Goal: Task Accomplishment & Management: Manage account settings

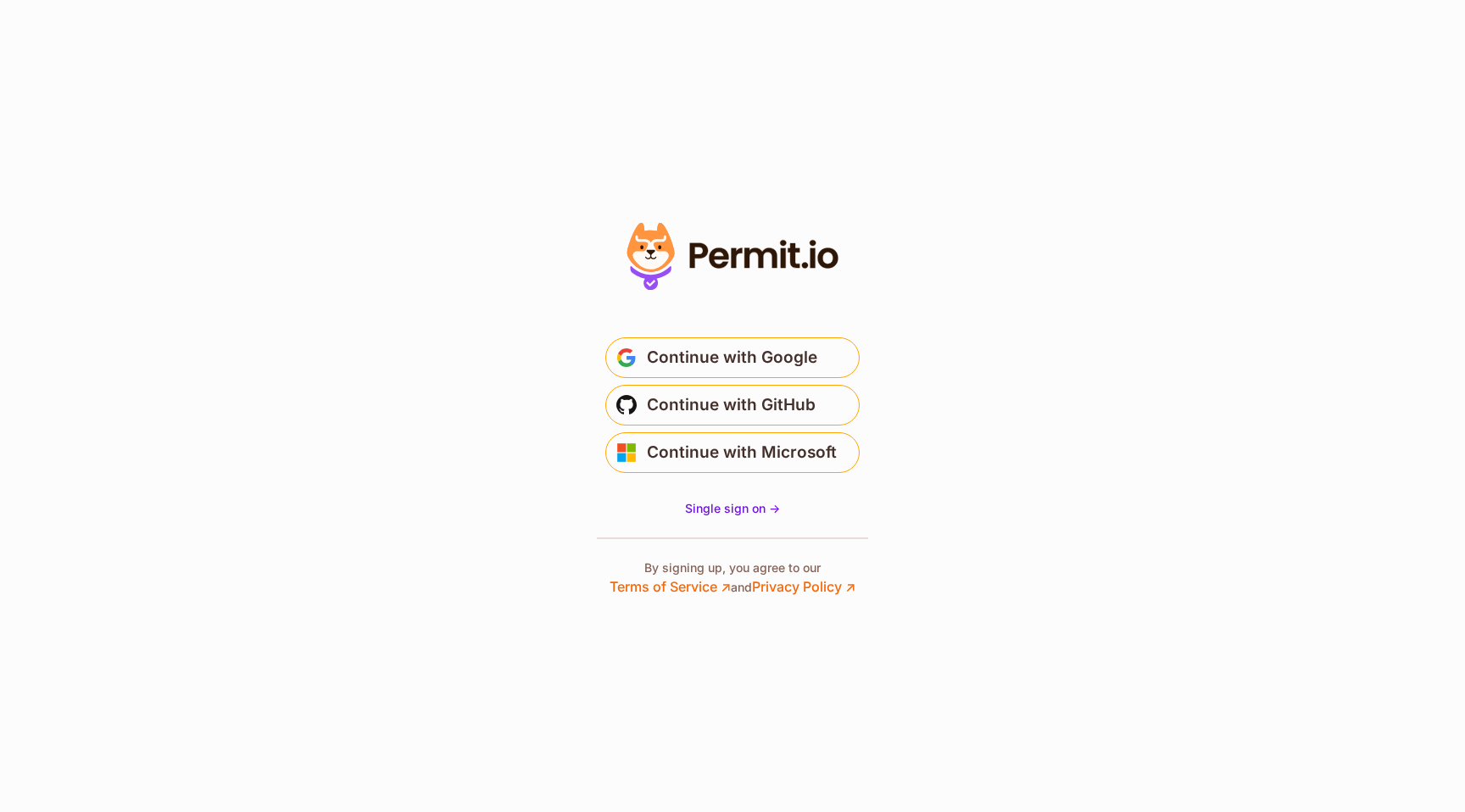
click at [723, 344] on span "Continue with Google" at bounding box center [732, 358] width 171 height 27
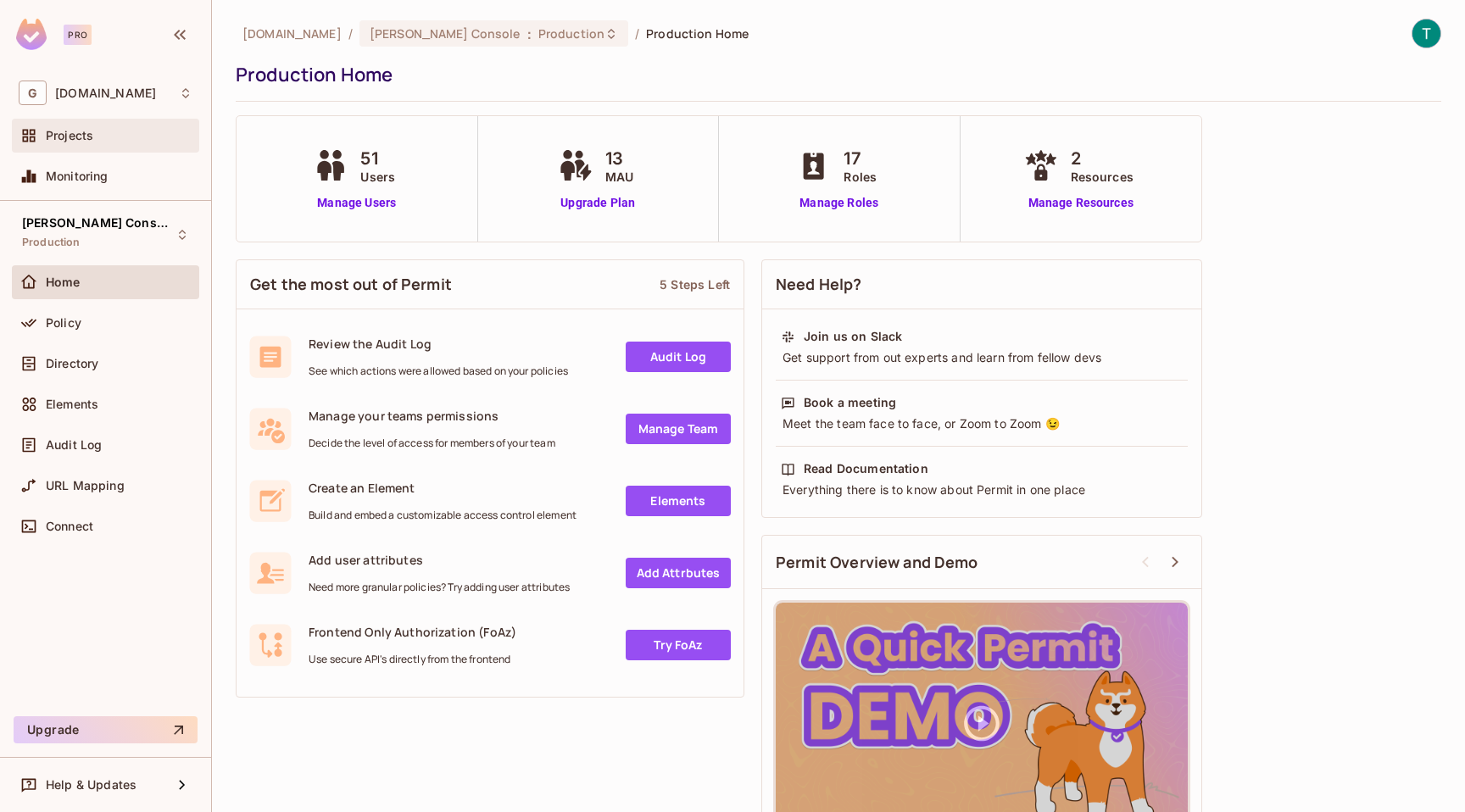
click at [122, 143] on div "Projects" at bounding box center [118, 135] width 146 height 14
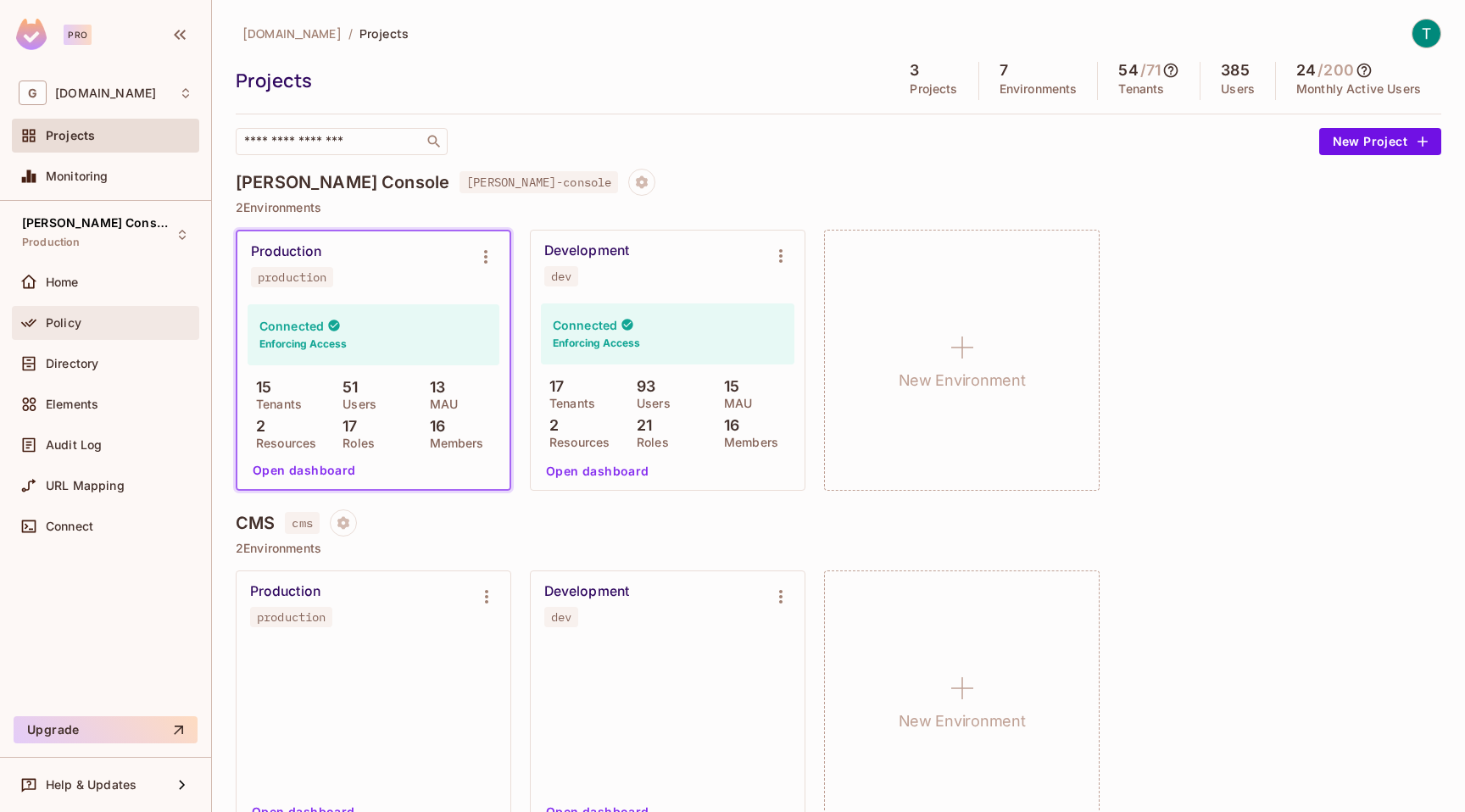
click at [106, 312] on div "Policy" at bounding box center [105, 322] width 187 height 34
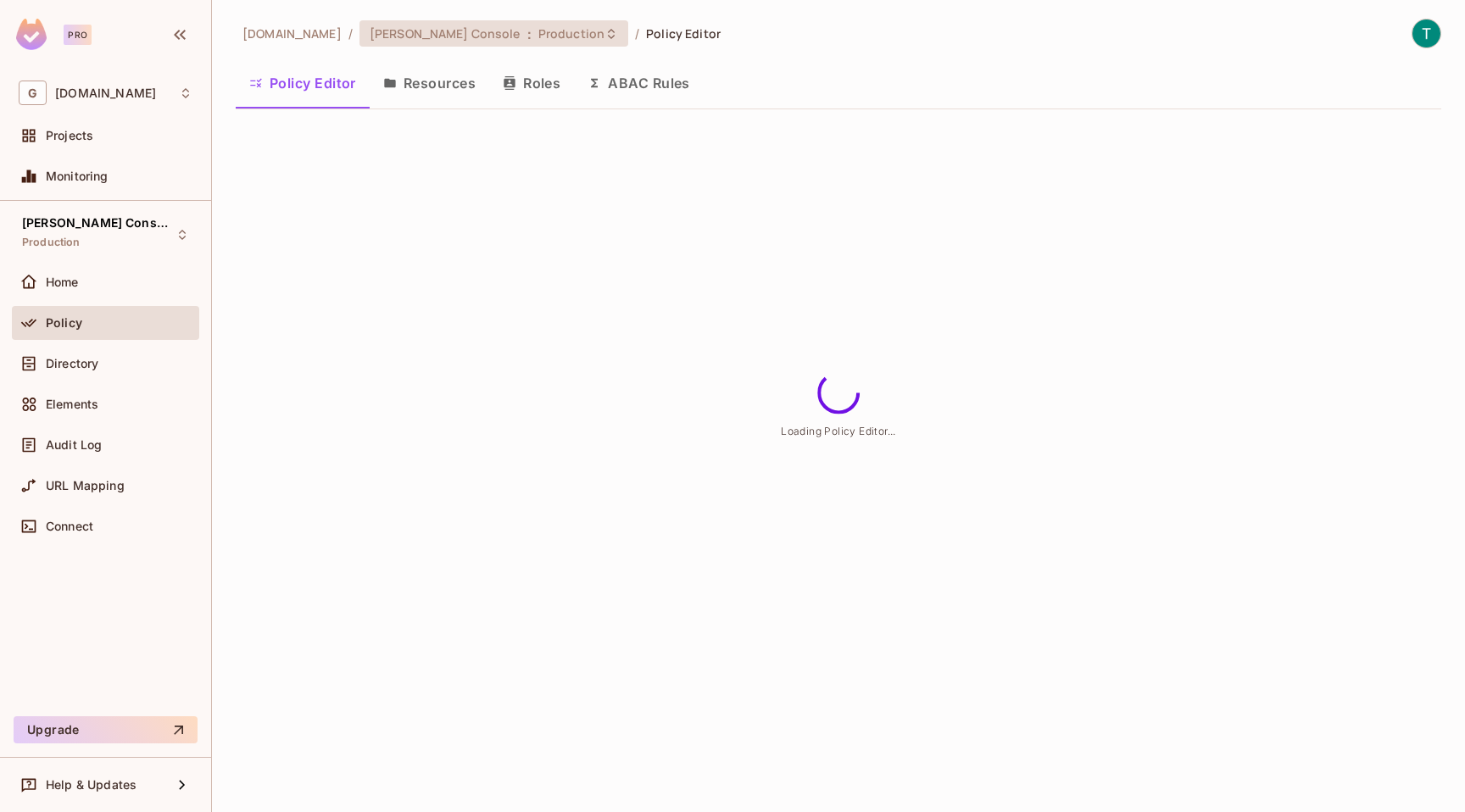
click at [539, 36] on span "Production" at bounding box center [571, 34] width 66 height 16
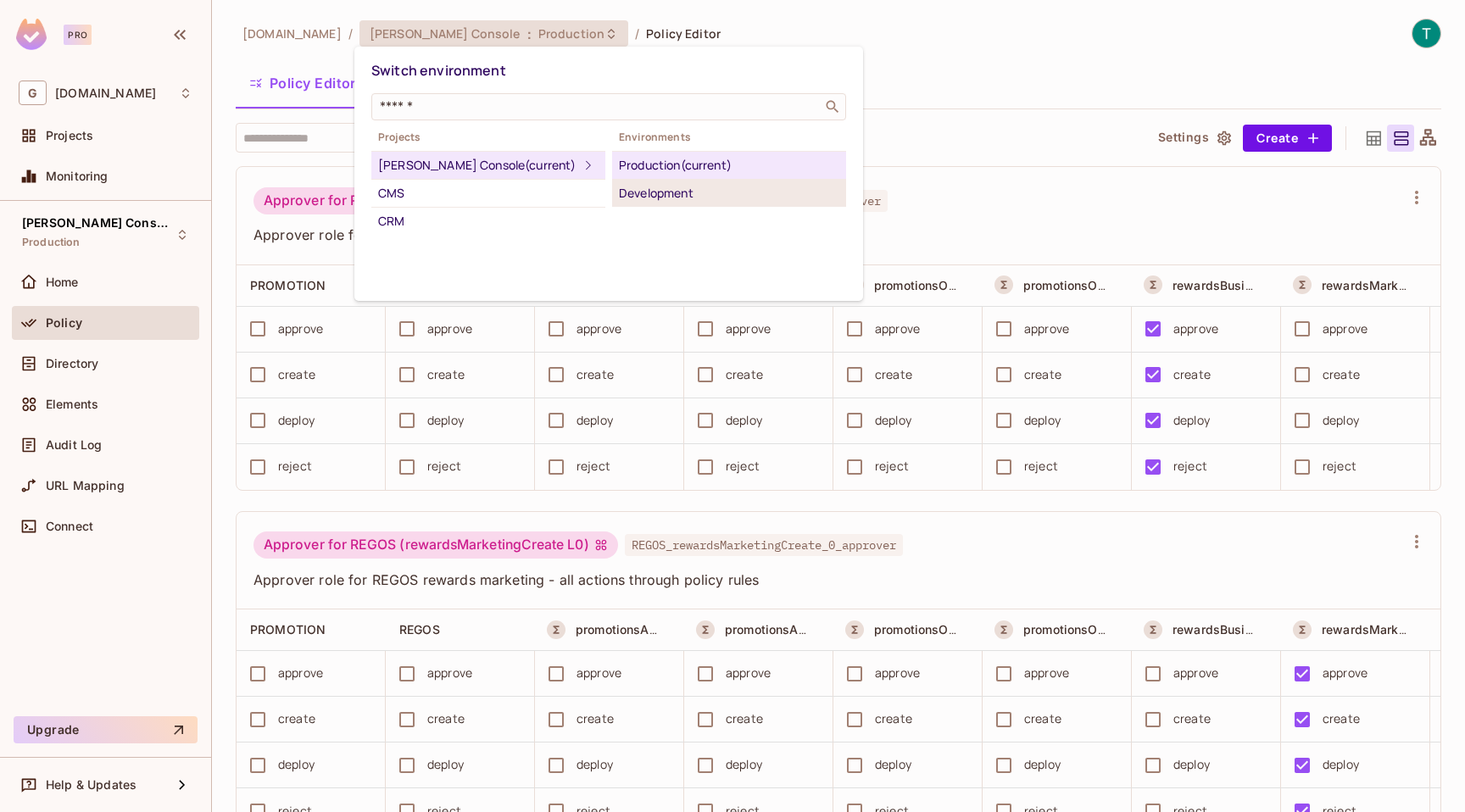
click at [659, 188] on div "Development" at bounding box center [728, 193] width 221 height 20
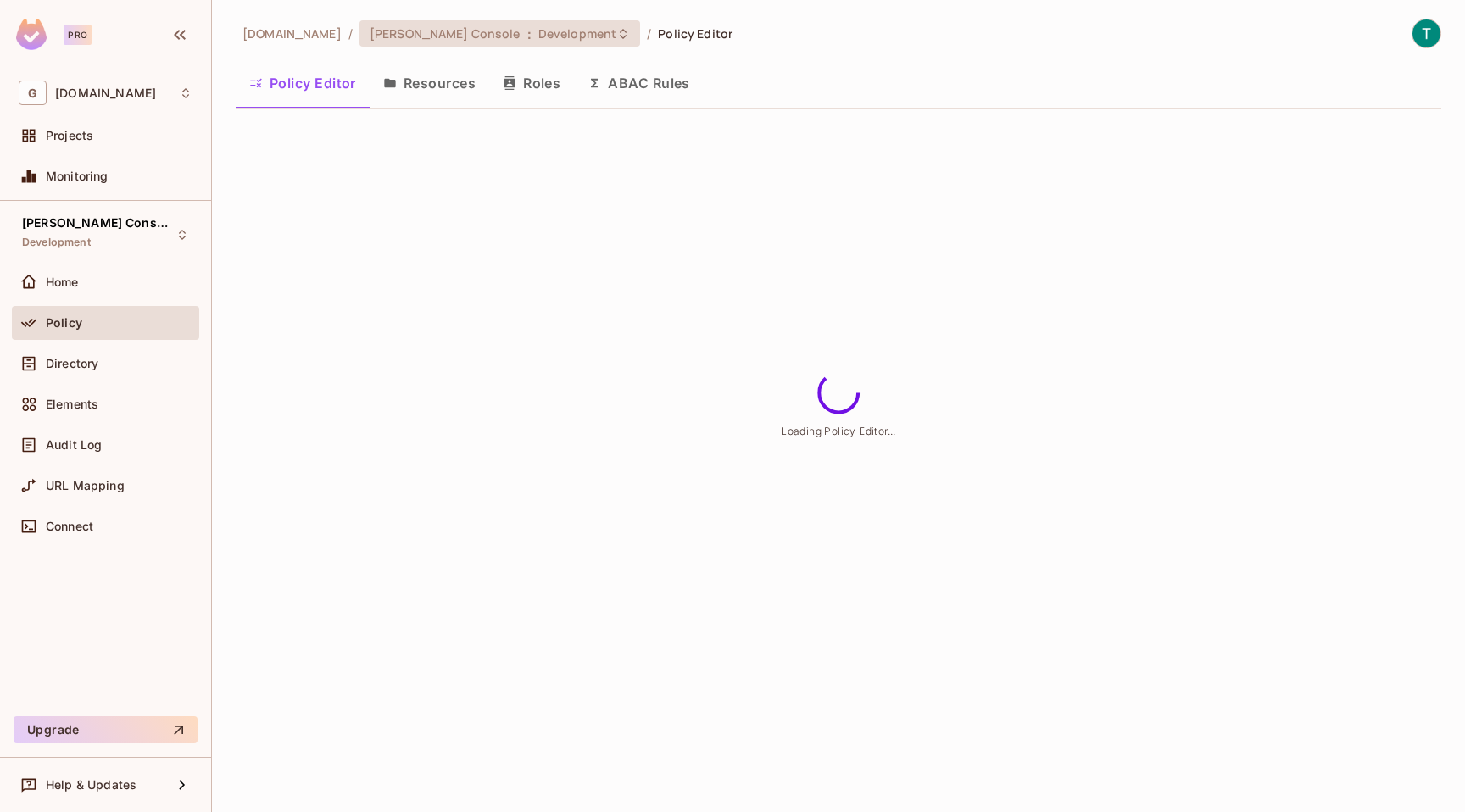
click at [539, 34] on span "Development" at bounding box center [578, 34] width 78 height 16
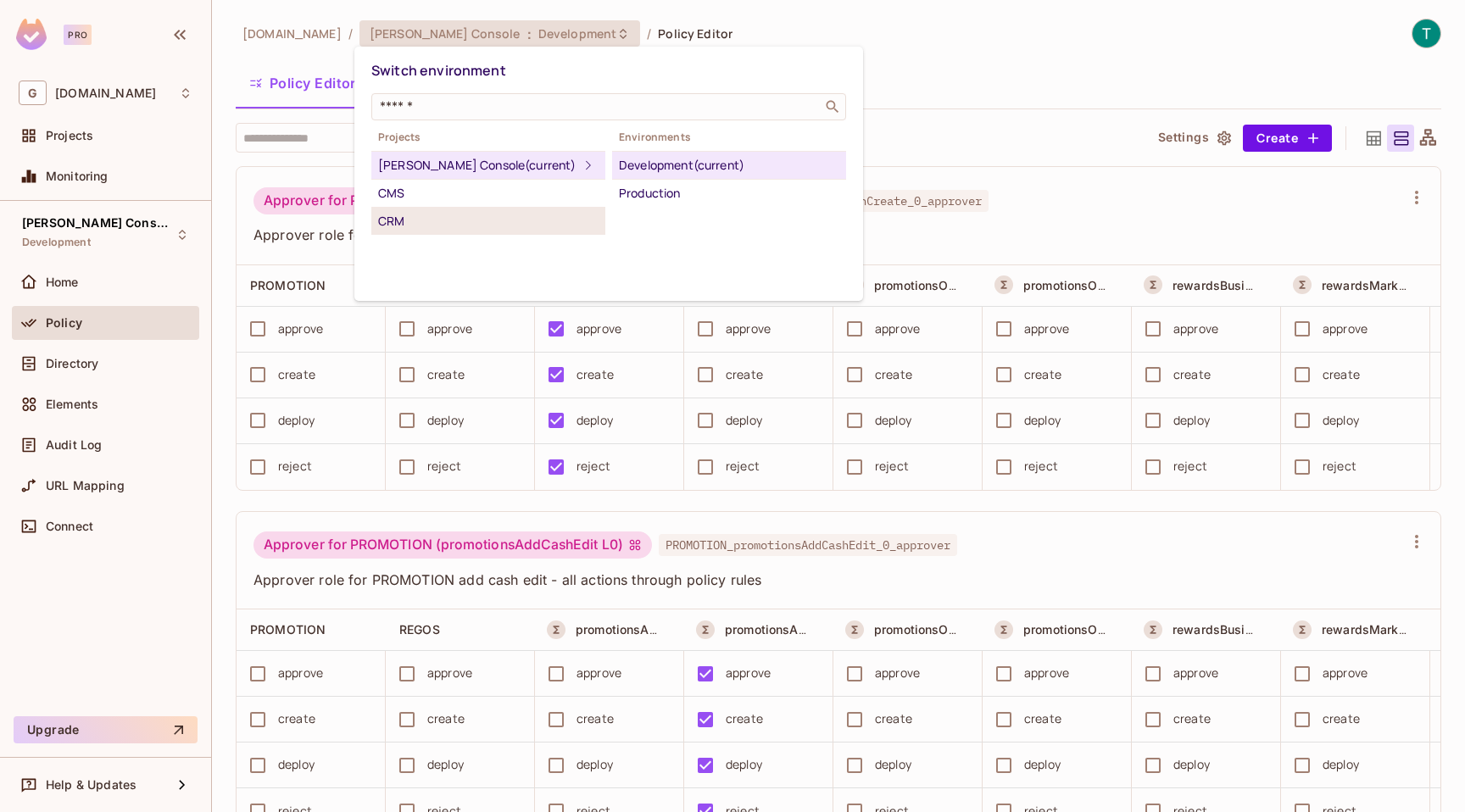
click at [459, 218] on div "CRM" at bounding box center [488, 221] width 221 height 20
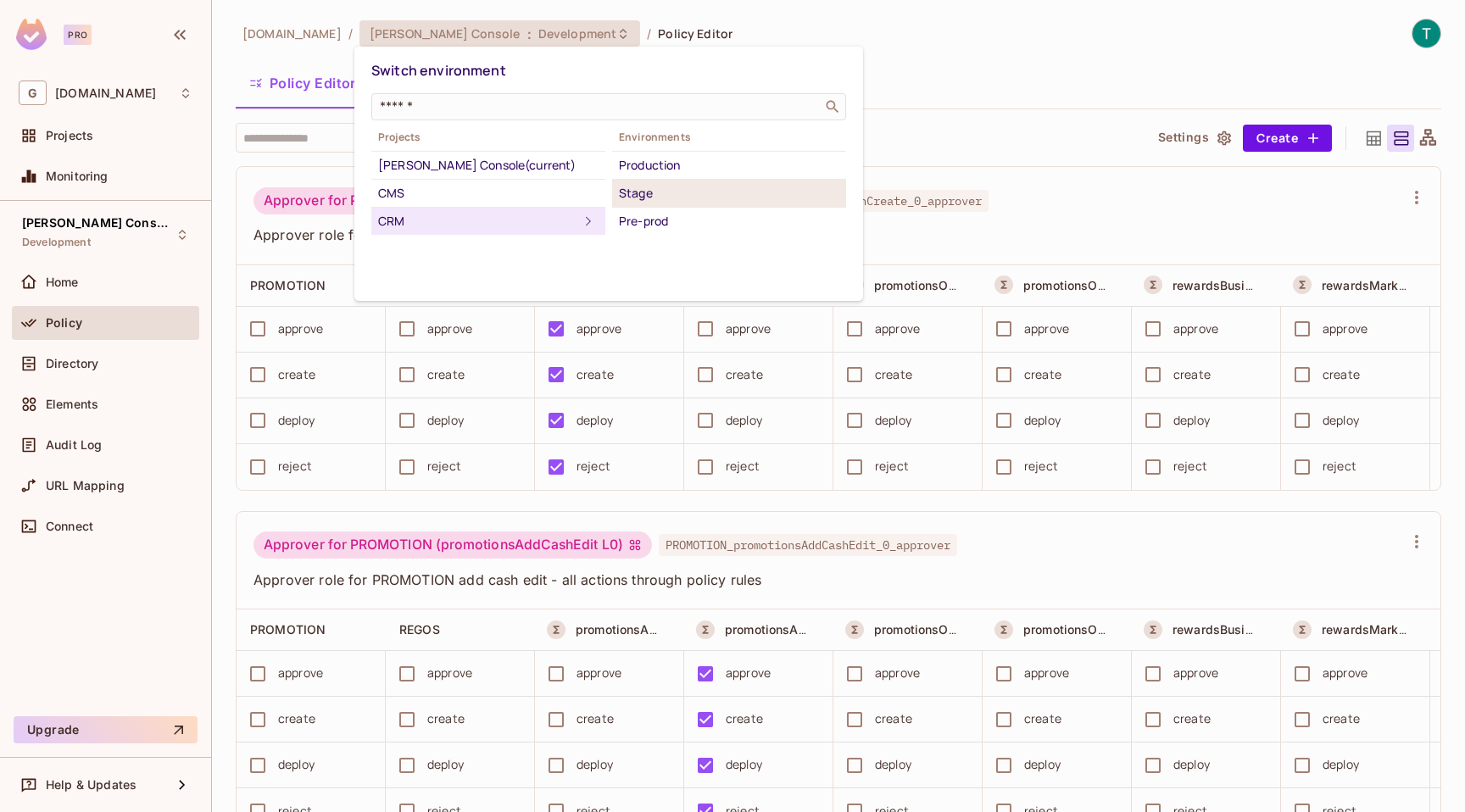
click at [666, 200] on div "Stage" at bounding box center [728, 193] width 221 height 20
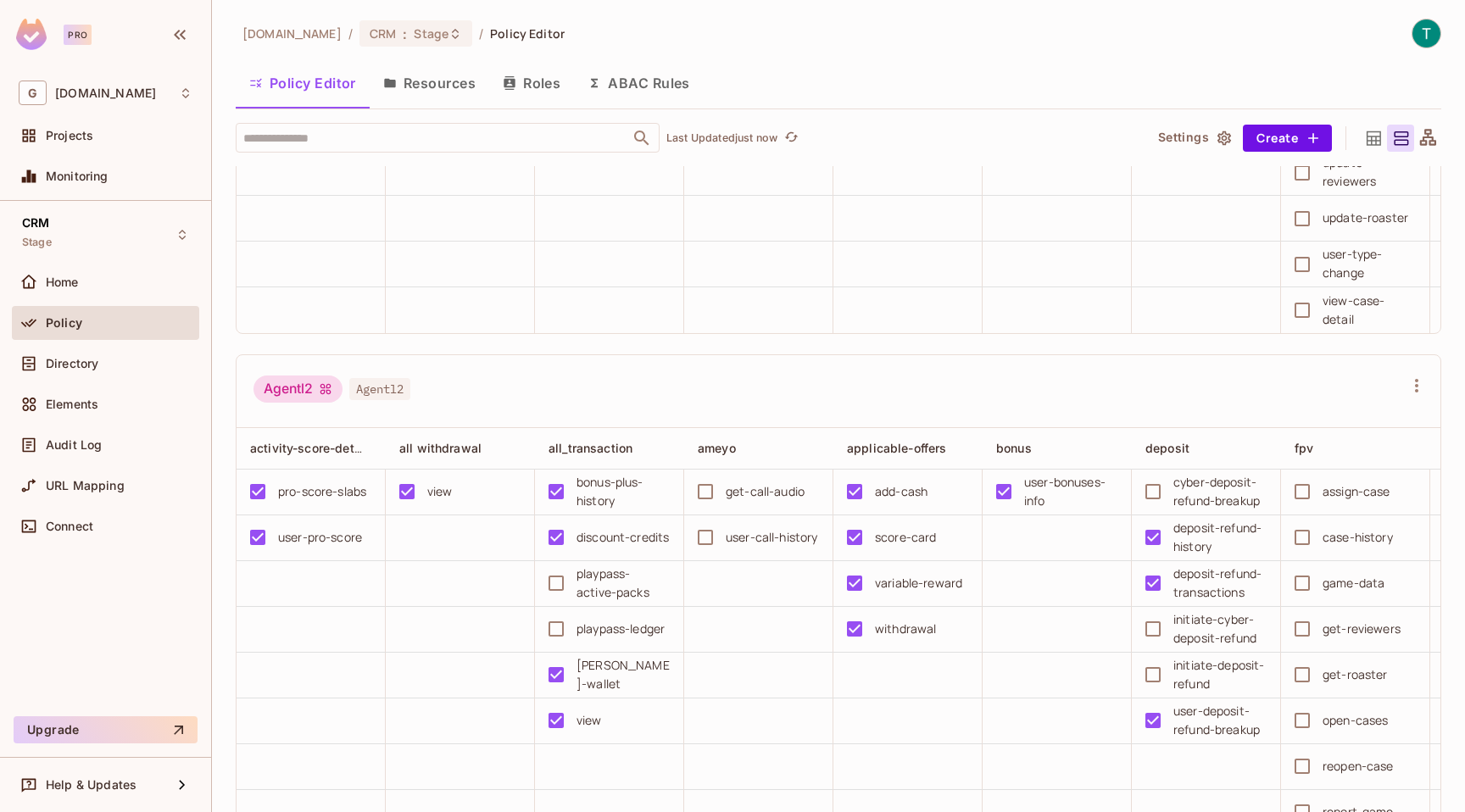
scroll to position [1365, 0]
click at [453, 72] on button "Resources" at bounding box center [430, 83] width 120 height 43
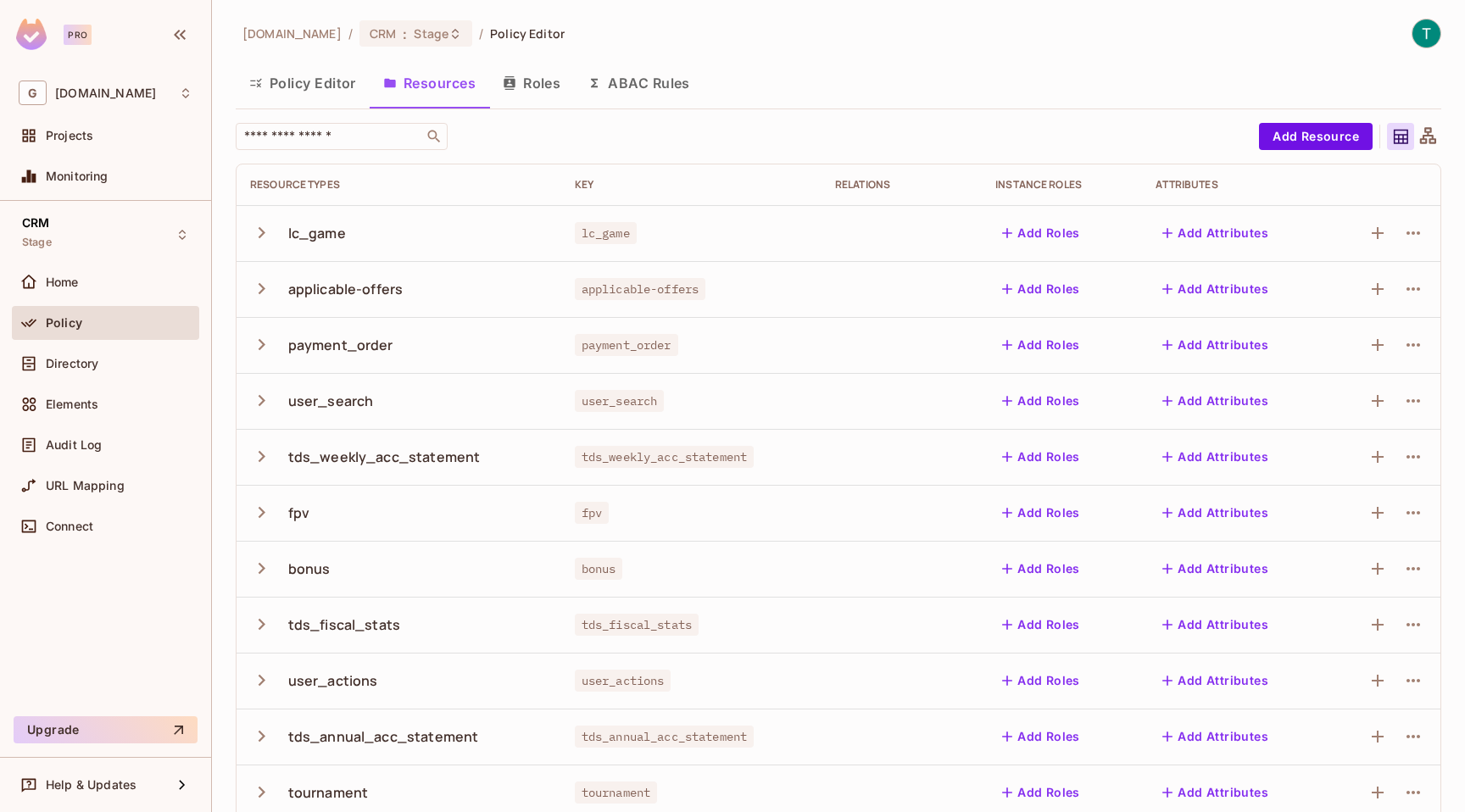
click at [255, 229] on icon "button" at bounding box center [261, 233] width 23 height 23
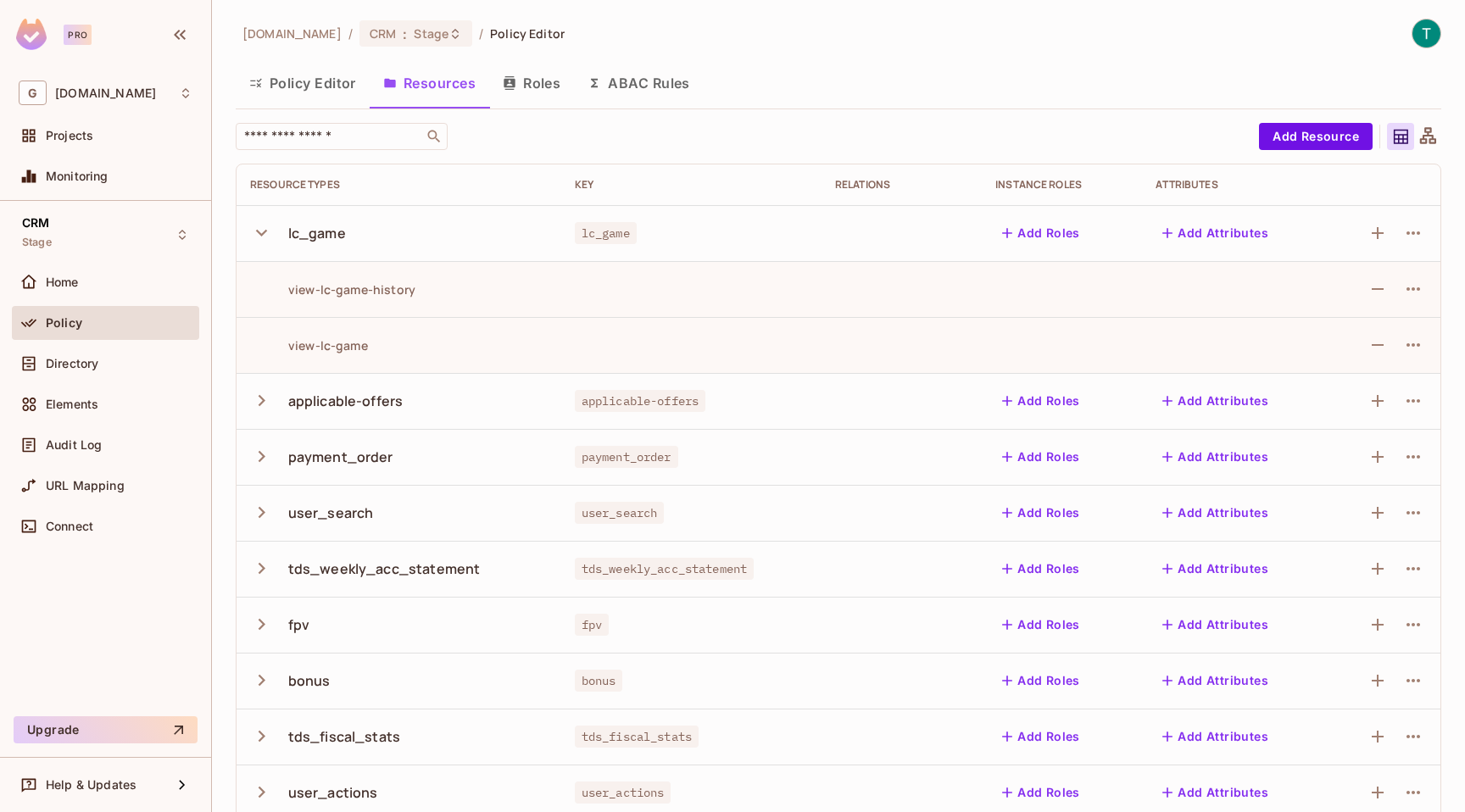
click at [255, 229] on icon "button" at bounding box center [261, 233] width 23 height 23
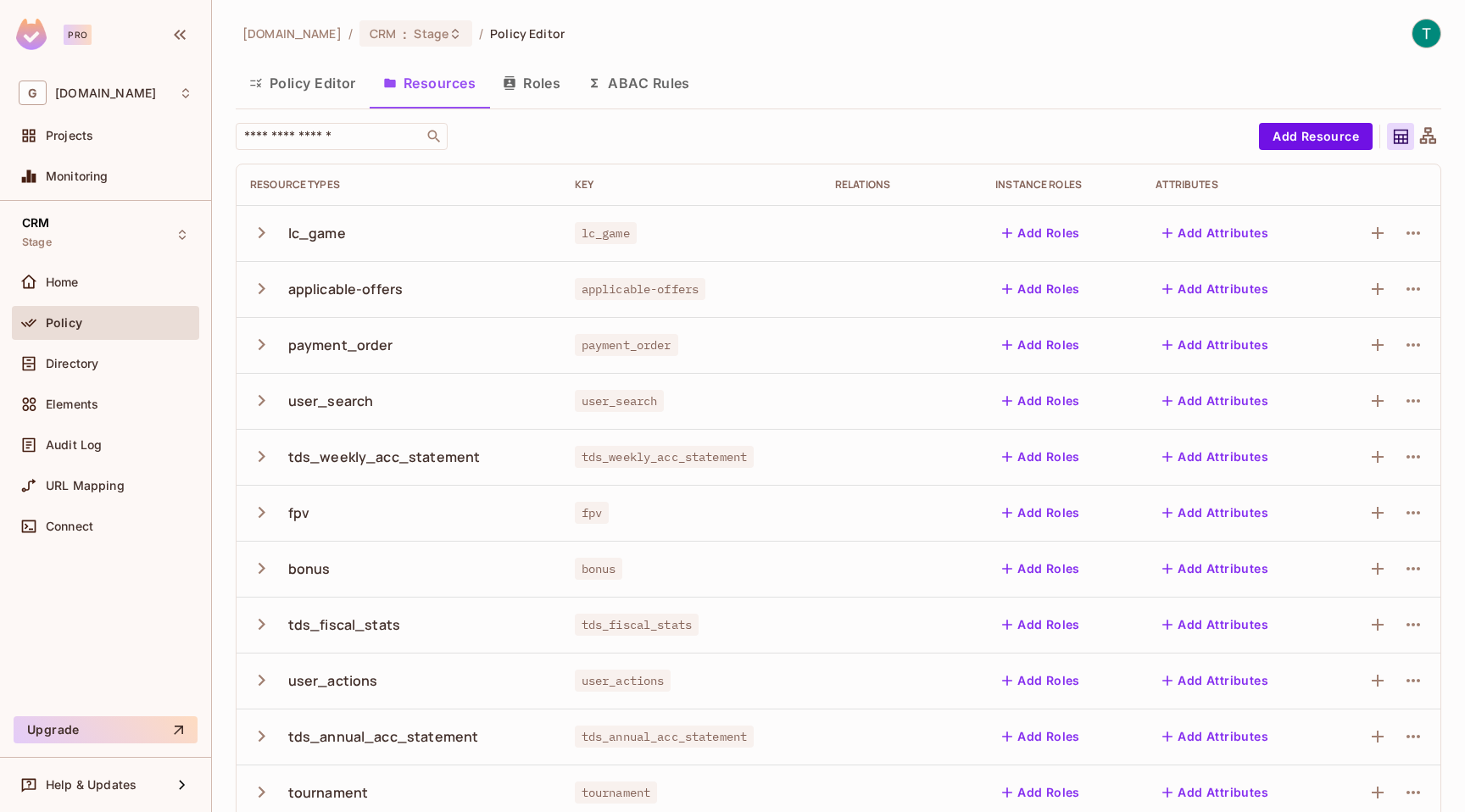
click at [255, 229] on icon "button" at bounding box center [261, 233] width 23 height 23
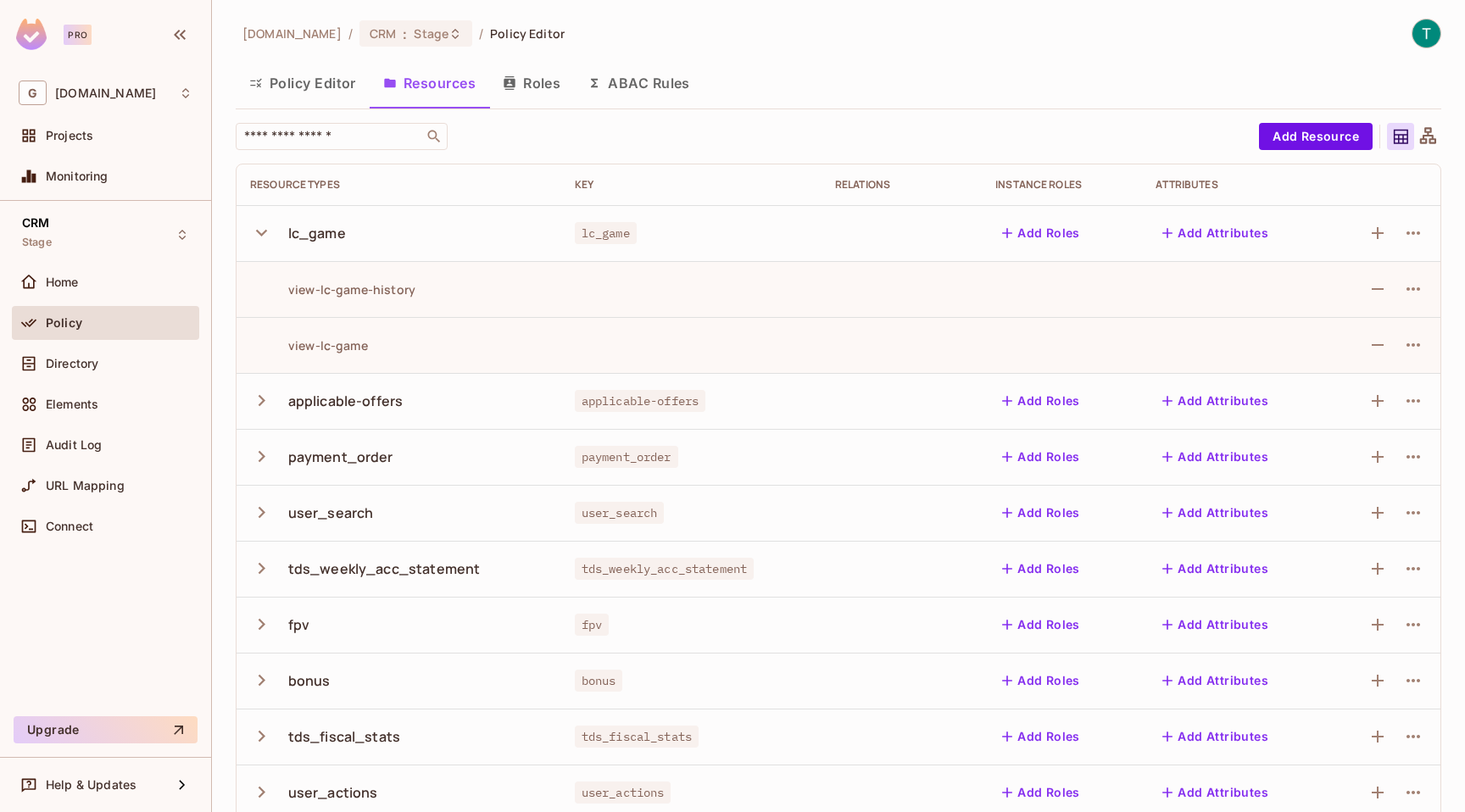
click at [896, 105] on div "Policy Editor Resources Roles ABAC Rules" at bounding box center [838, 84] width 1205 height 46
click at [1063, 45] on div "[DOMAIN_NAME] / CRM : Stage / Policy Editor" at bounding box center [838, 34] width 1205 height 30
click at [1125, 53] on div "[DOMAIN_NAME] / CRM : Stage / Policy Editor Policy Editor Resources Roles ABAC …" at bounding box center [838, 623] width 1205 height 1208
click at [528, 91] on button "Roles" at bounding box center [531, 83] width 84 height 43
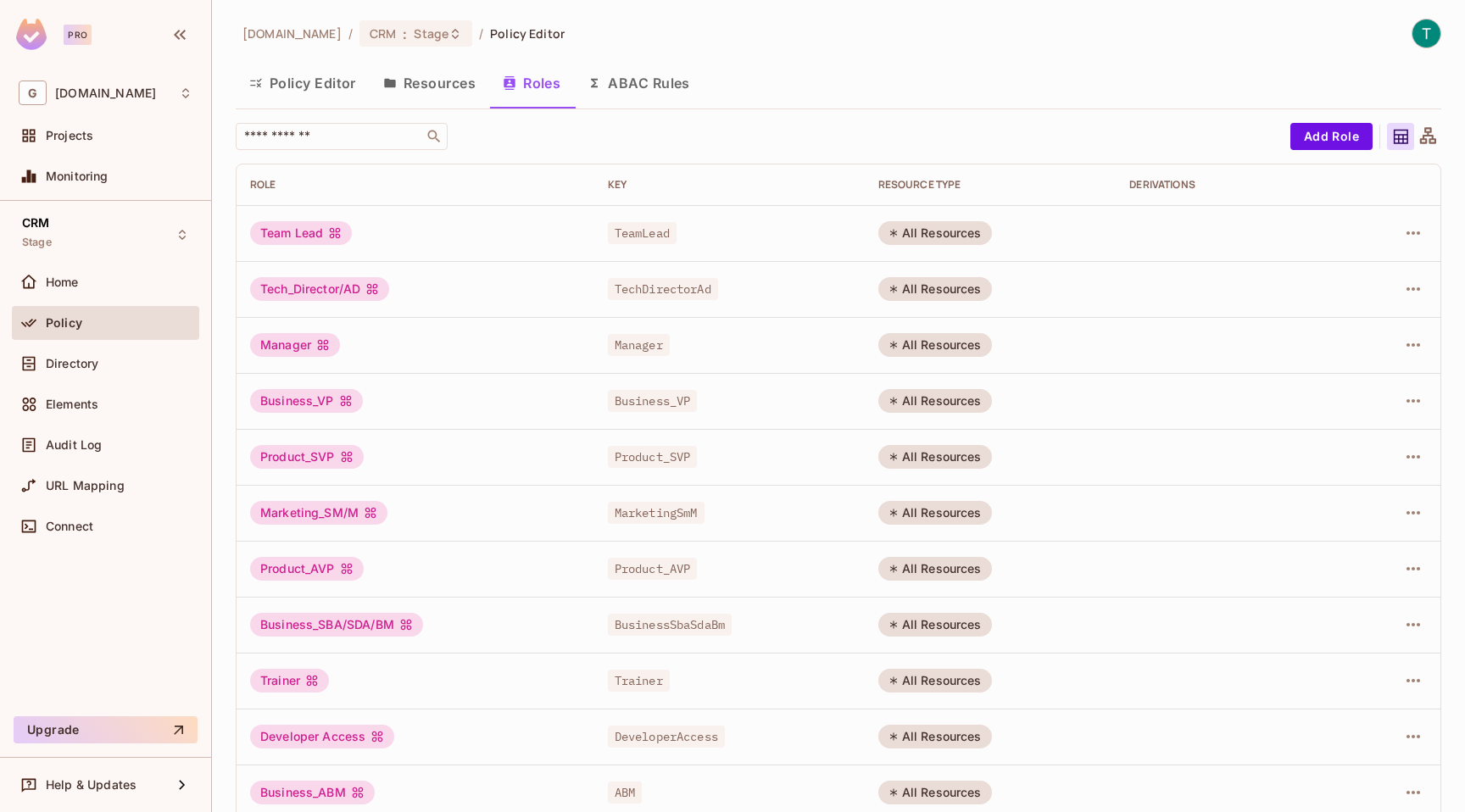
click at [322, 111] on div "[DOMAIN_NAME] / CRM : Stage / Policy Editor Policy Editor Resources Roles ABAC …" at bounding box center [838, 567] width 1205 height 1096
click at [339, 85] on button "Policy Editor" at bounding box center [302, 83] width 134 height 43
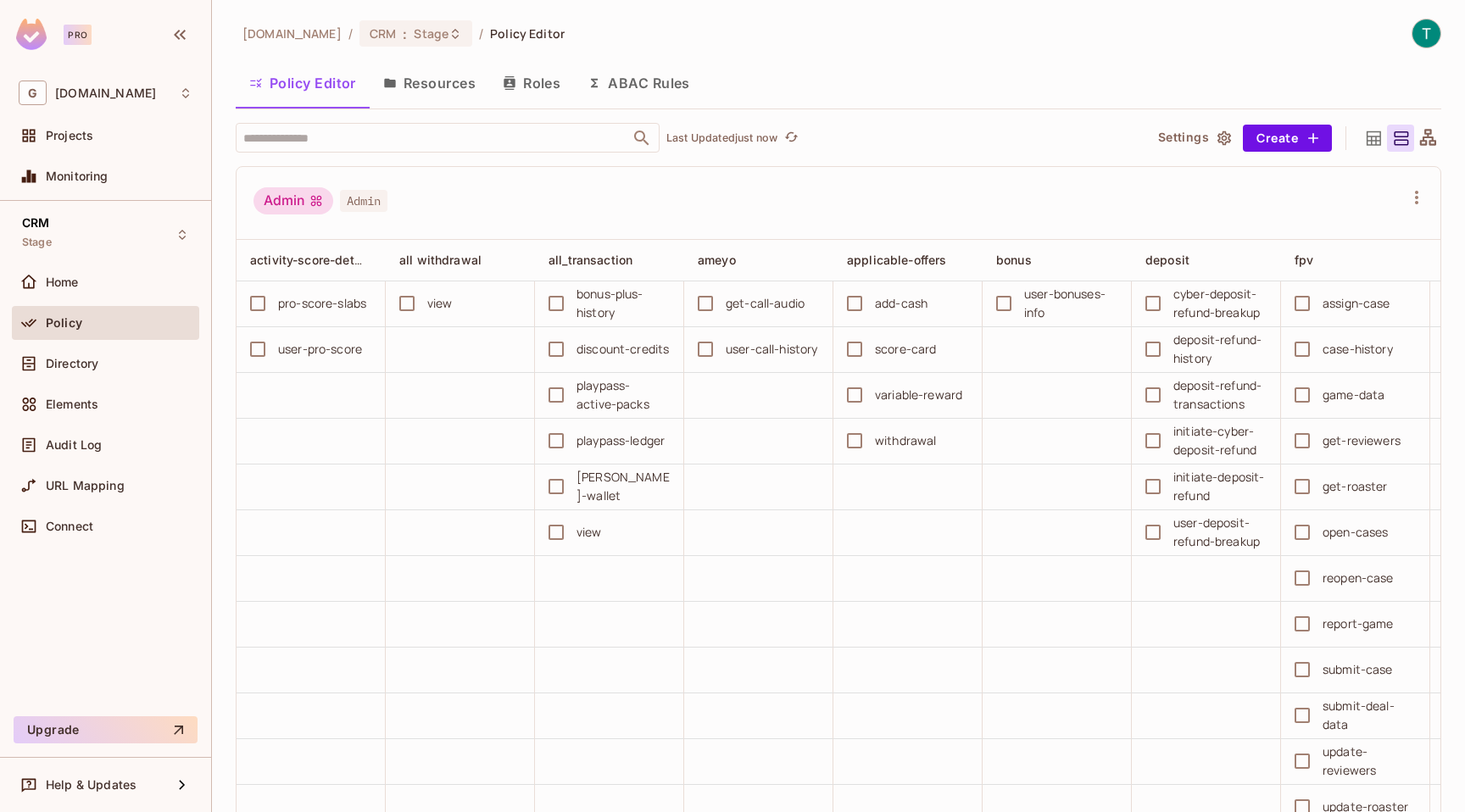
scroll to position [1932, 0]
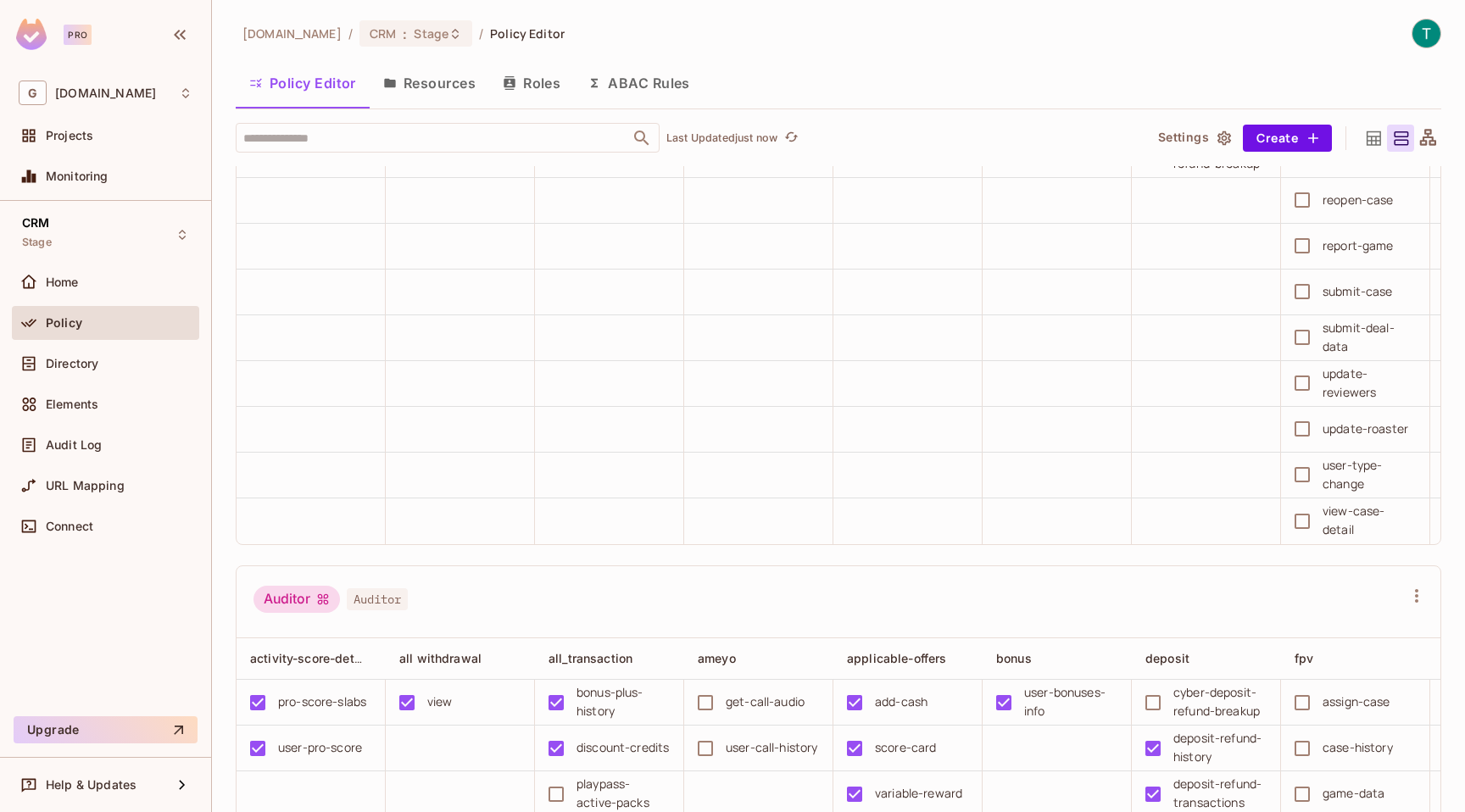
click at [530, 91] on button "Roles" at bounding box center [531, 83] width 84 height 43
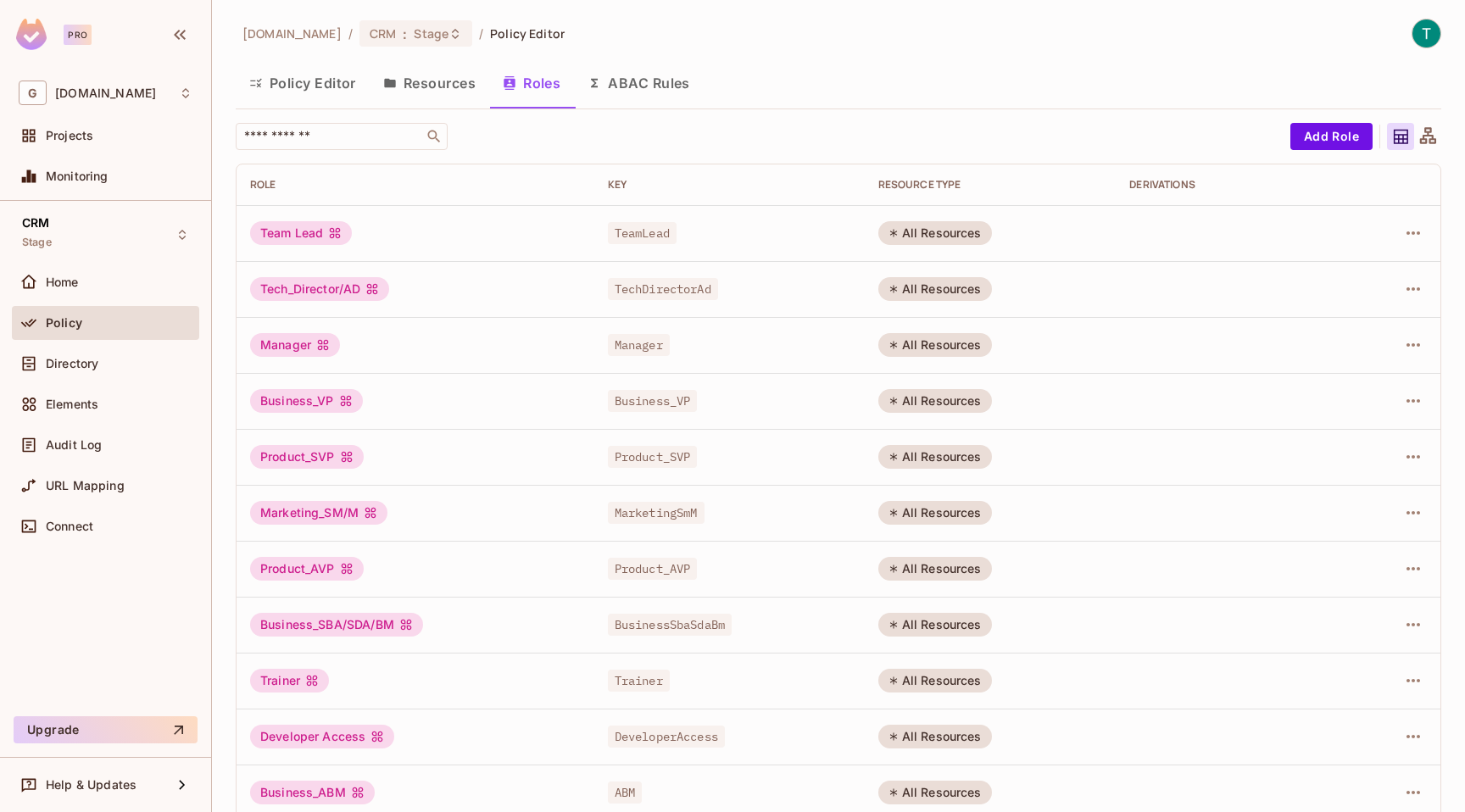
click at [473, 78] on button "Resources" at bounding box center [430, 83] width 120 height 43
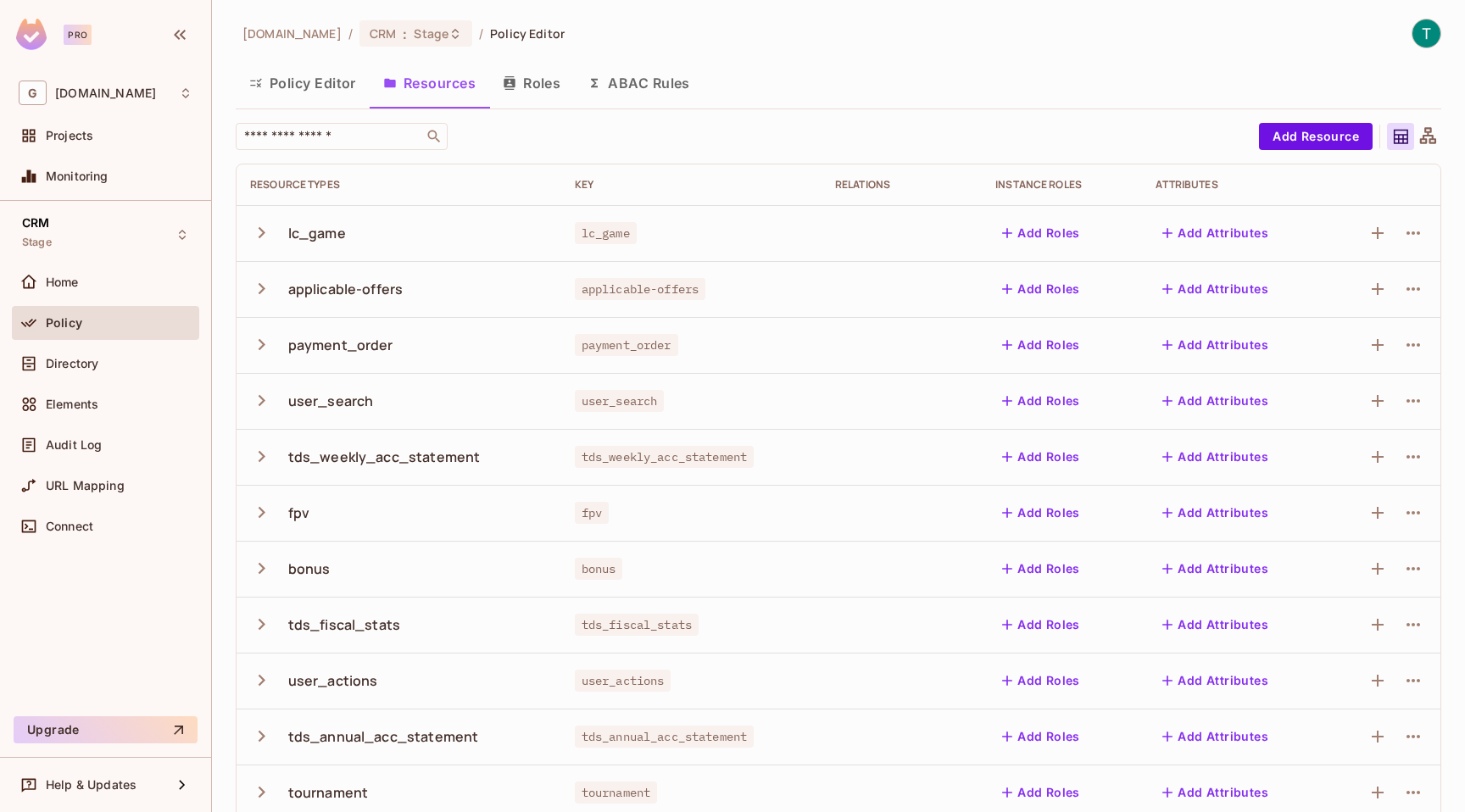
click at [266, 238] on icon "button" at bounding box center [261, 233] width 23 height 23
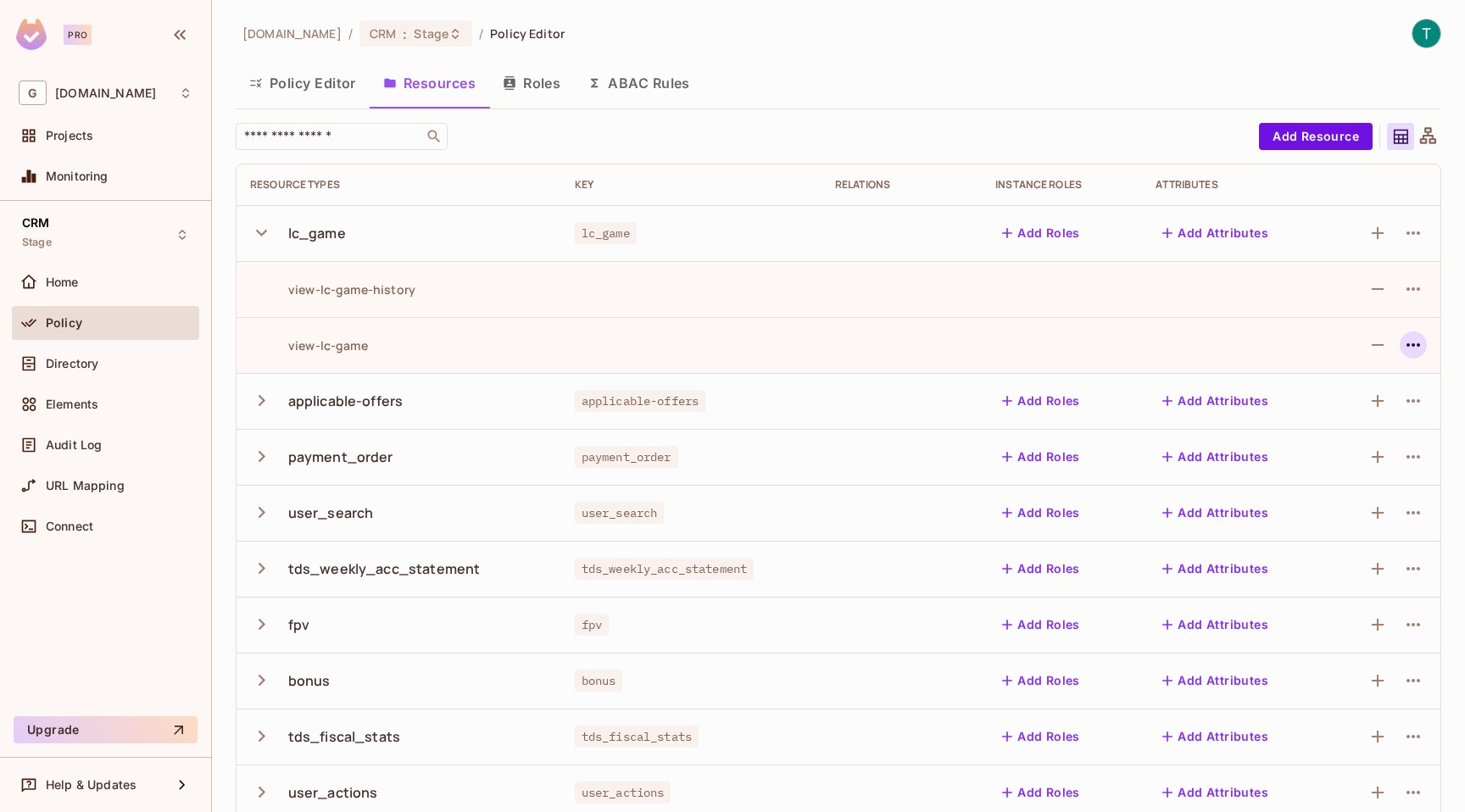
click at [1420, 347] on icon "button" at bounding box center [1413, 345] width 20 height 20
click at [1265, 322] on div at bounding box center [732, 406] width 1465 height 812
click at [1411, 236] on icon "button" at bounding box center [1413, 233] width 20 height 20
click at [1424, 287] on div at bounding box center [732, 406] width 1465 height 812
click at [1421, 287] on icon "button" at bounding box center [1413, 289] width 20 height 20
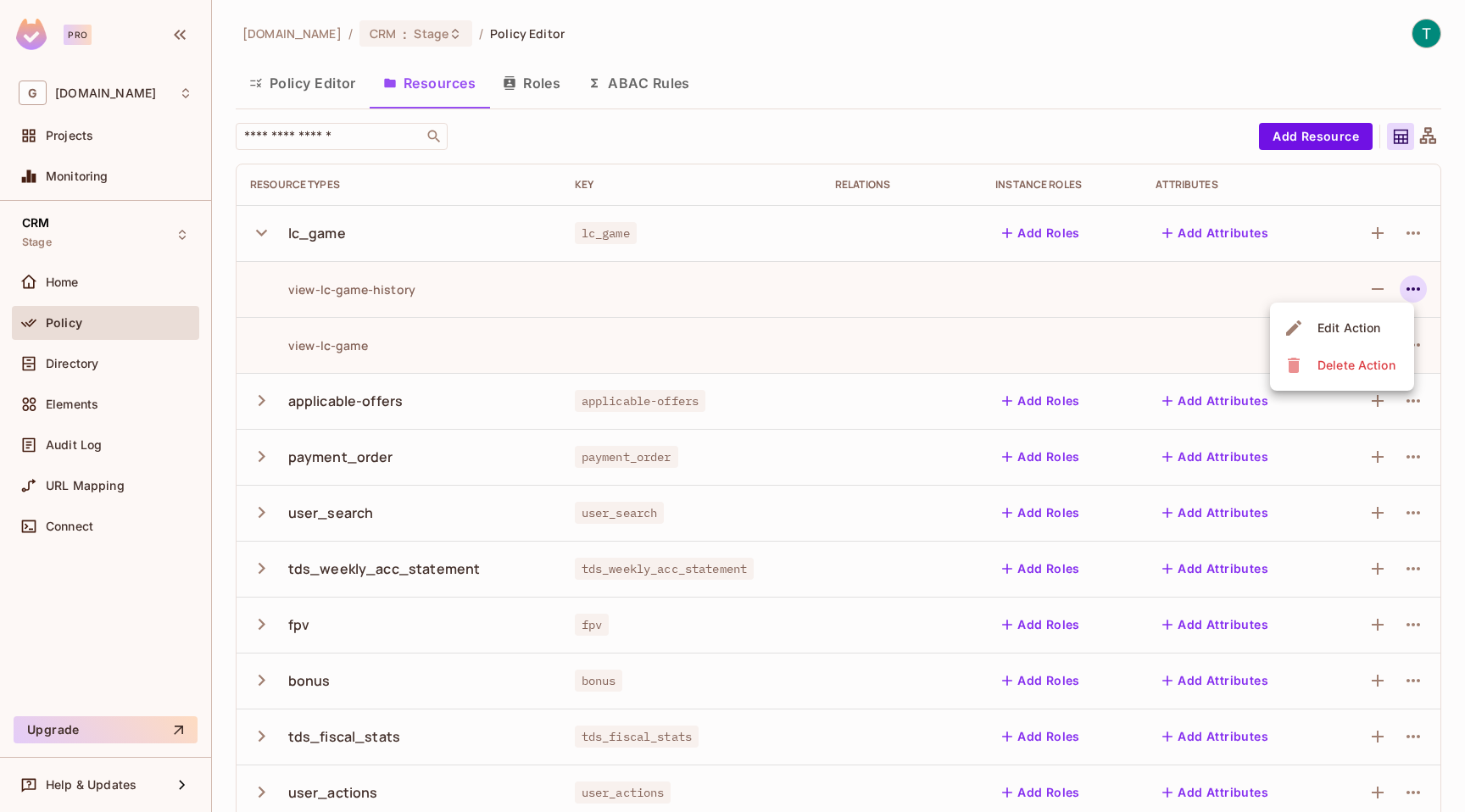
click at [1380, 236] on div at bounding box center [732, 406] width 1465 height 812
click at [1380, 236] on icon "button" at bounding box center [1378, 233] width 20 height 20
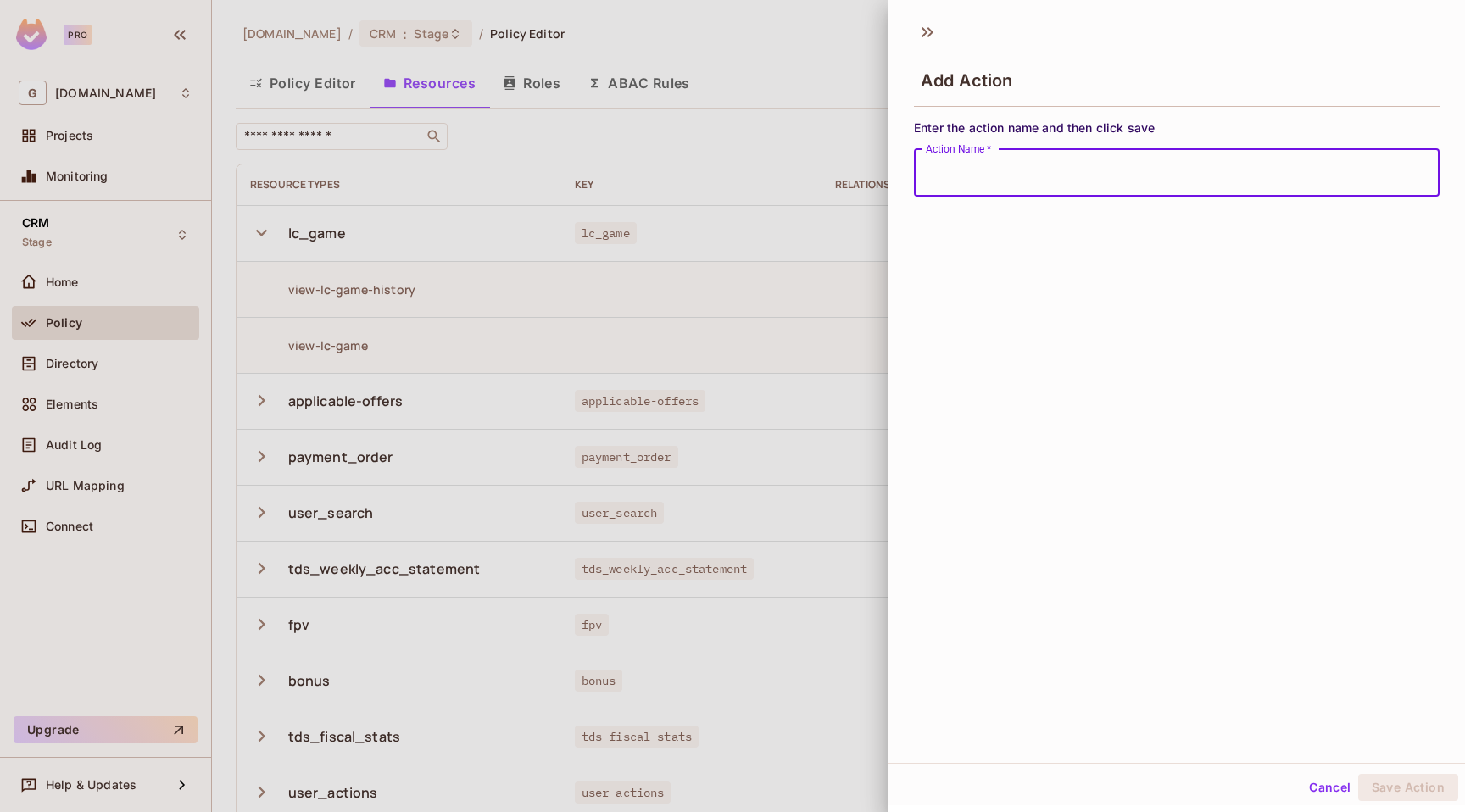
click at [1163, 183] on input "Action Name   *" at bounding box center [1176, 173] width 526 height 47
click at [1207, 72] on div "Add Action" at bounding box center [1176, 79] width 526 height 55
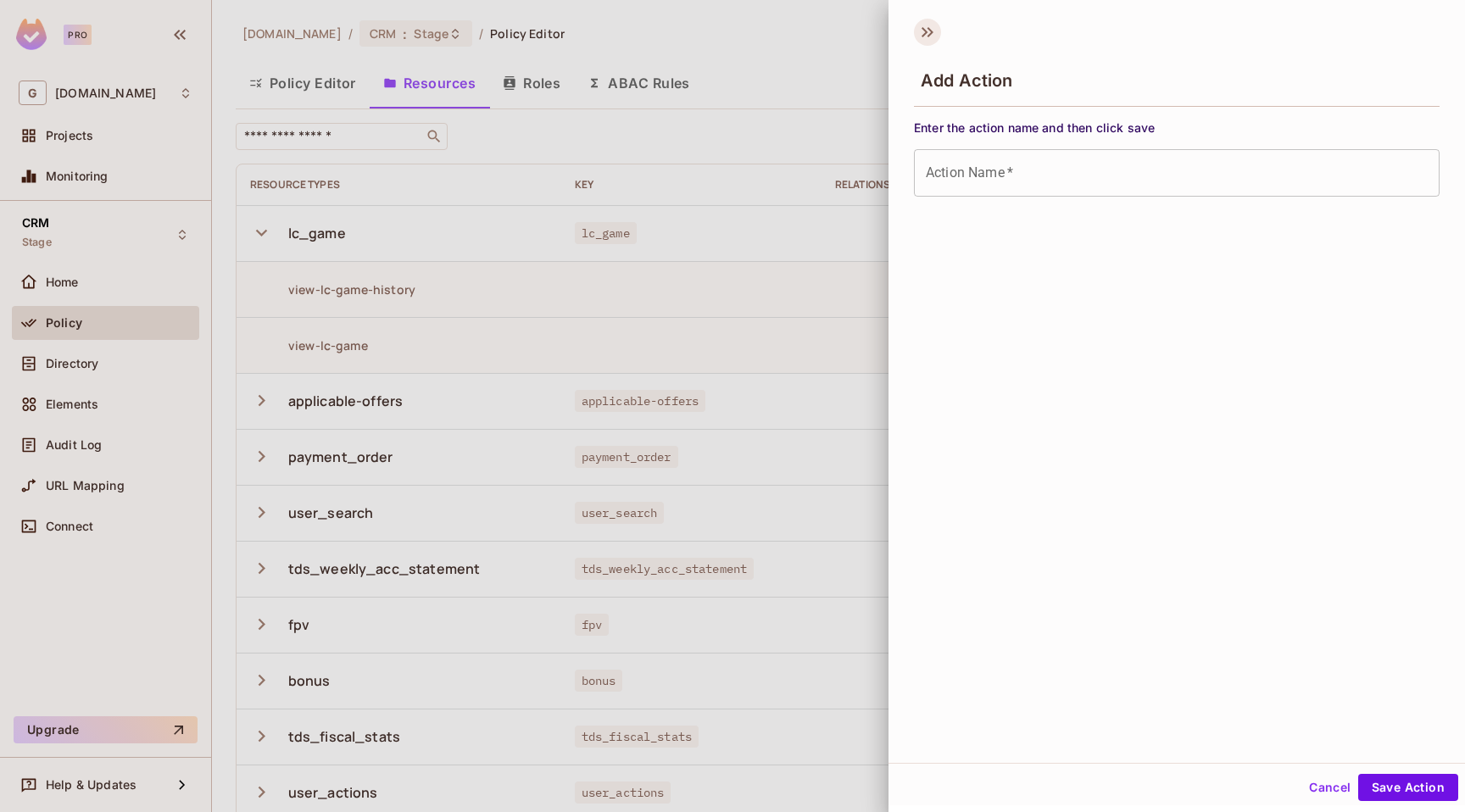
click at [923, 25] on icon at bounding box center [927, 33] width 27 height 27
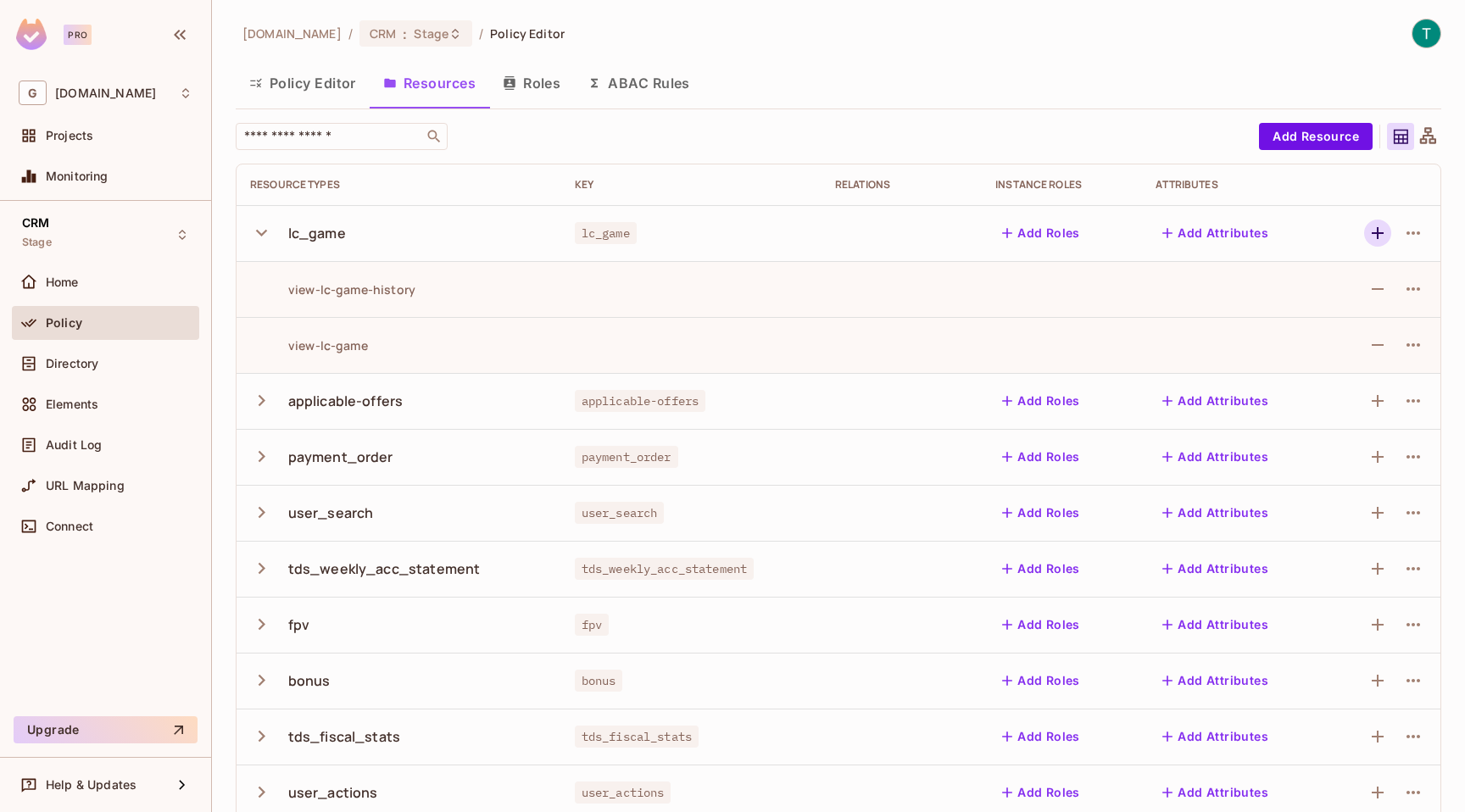
click at [1382, 230] on icon "button" at bounding box center [1378, 233] width 20 height 20
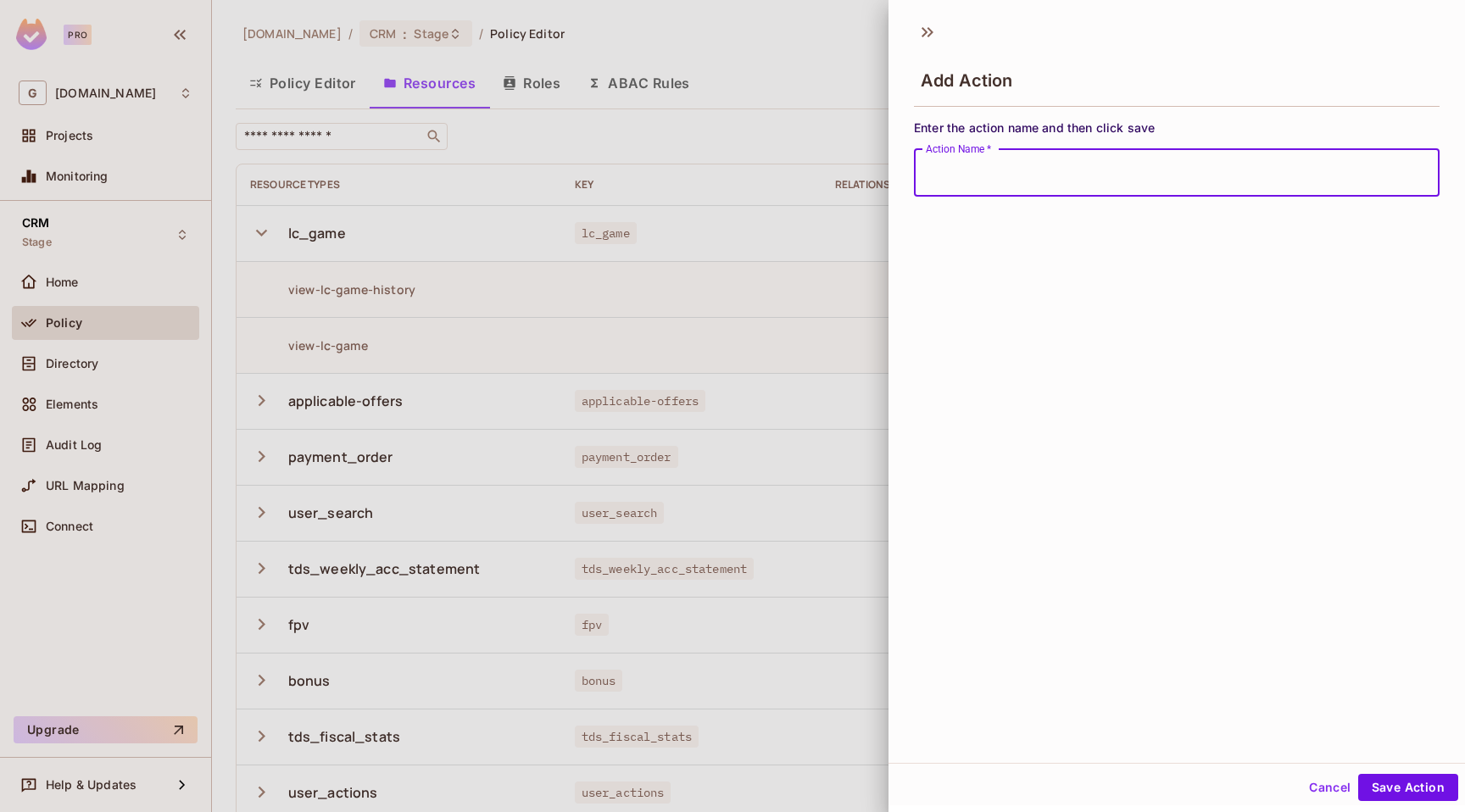
click at [1128, 181] on input "Action Name   *" at bounding box center [1176, 173] width 526 height 47
click at [1073, 166] on input "Action Name   *" at bounding box center [1176, 173] width 526 height 47
click at [1230, 124] on span "Enter the action name and then click save" at bounding box center [1176, 128] width 526 height 16
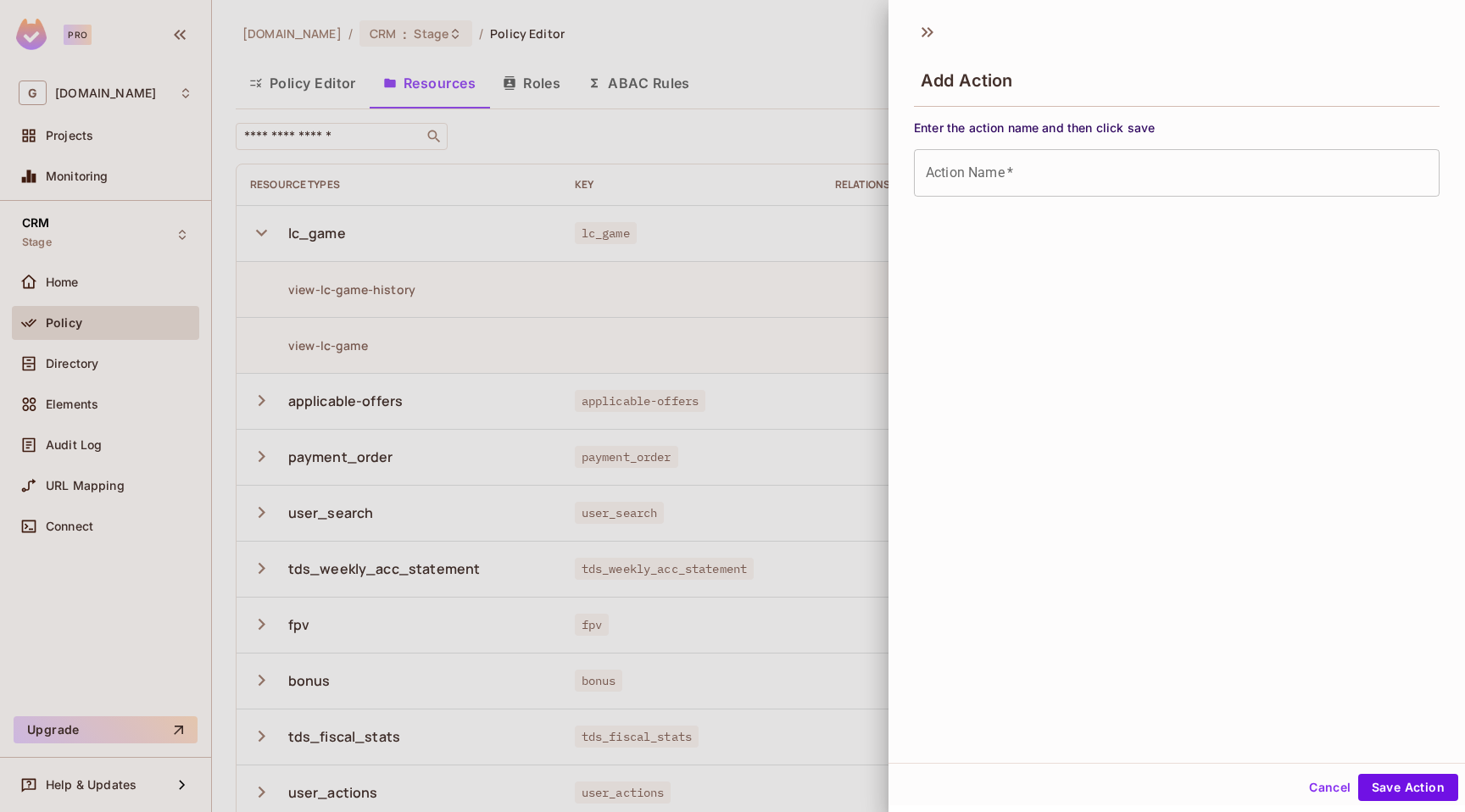
click at [1037, 166] on input "Action Name   *" at bounding box center [1176, 173] width 526 height 47
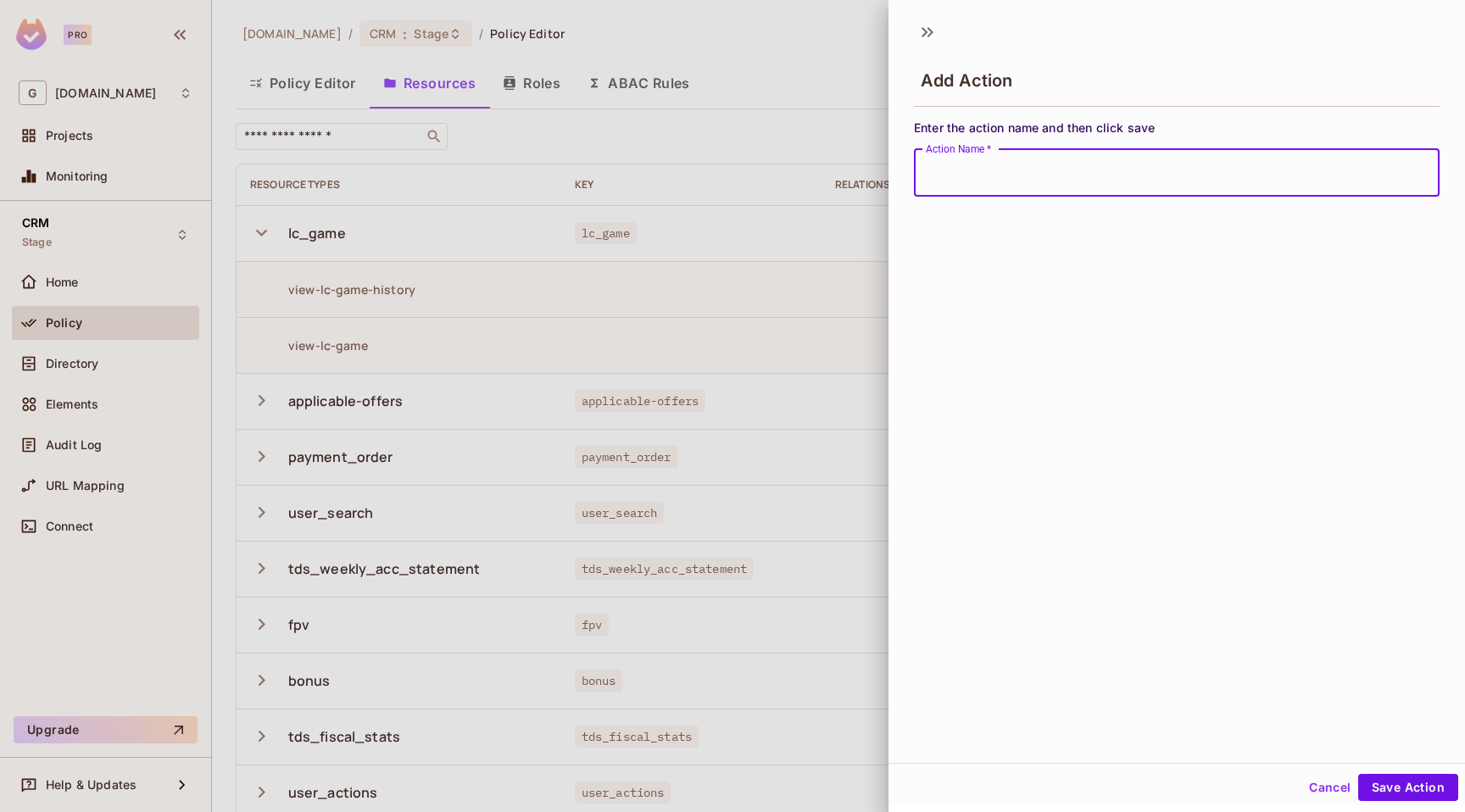
paste input "**********"
type input "**********"
click at [1412, 782] on button "Save Action" at bounding box center [1408, 787] width 100 height 27
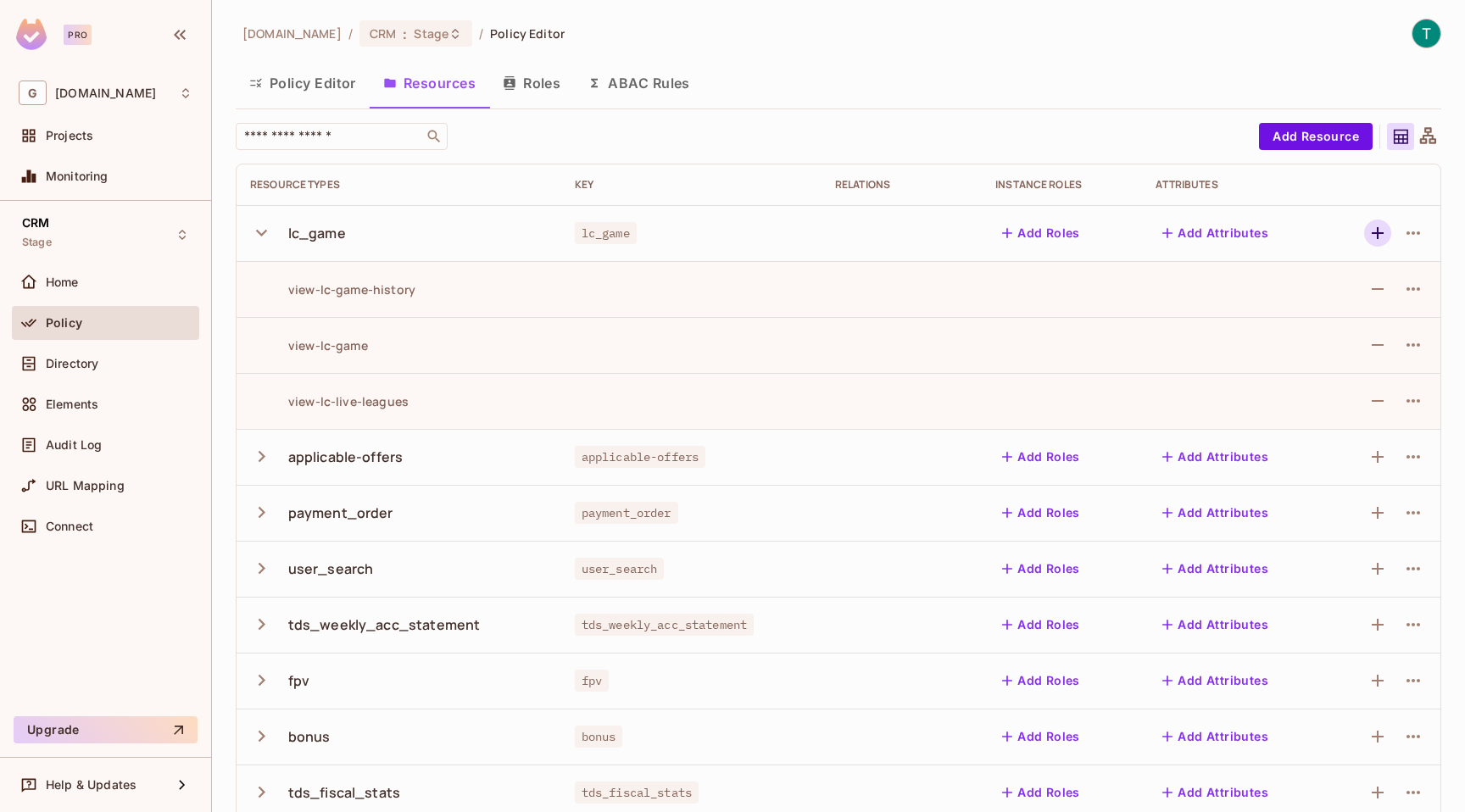
click at [1372, 233] on icon "button" at bounding box center [1377, 233] width 12 height 12
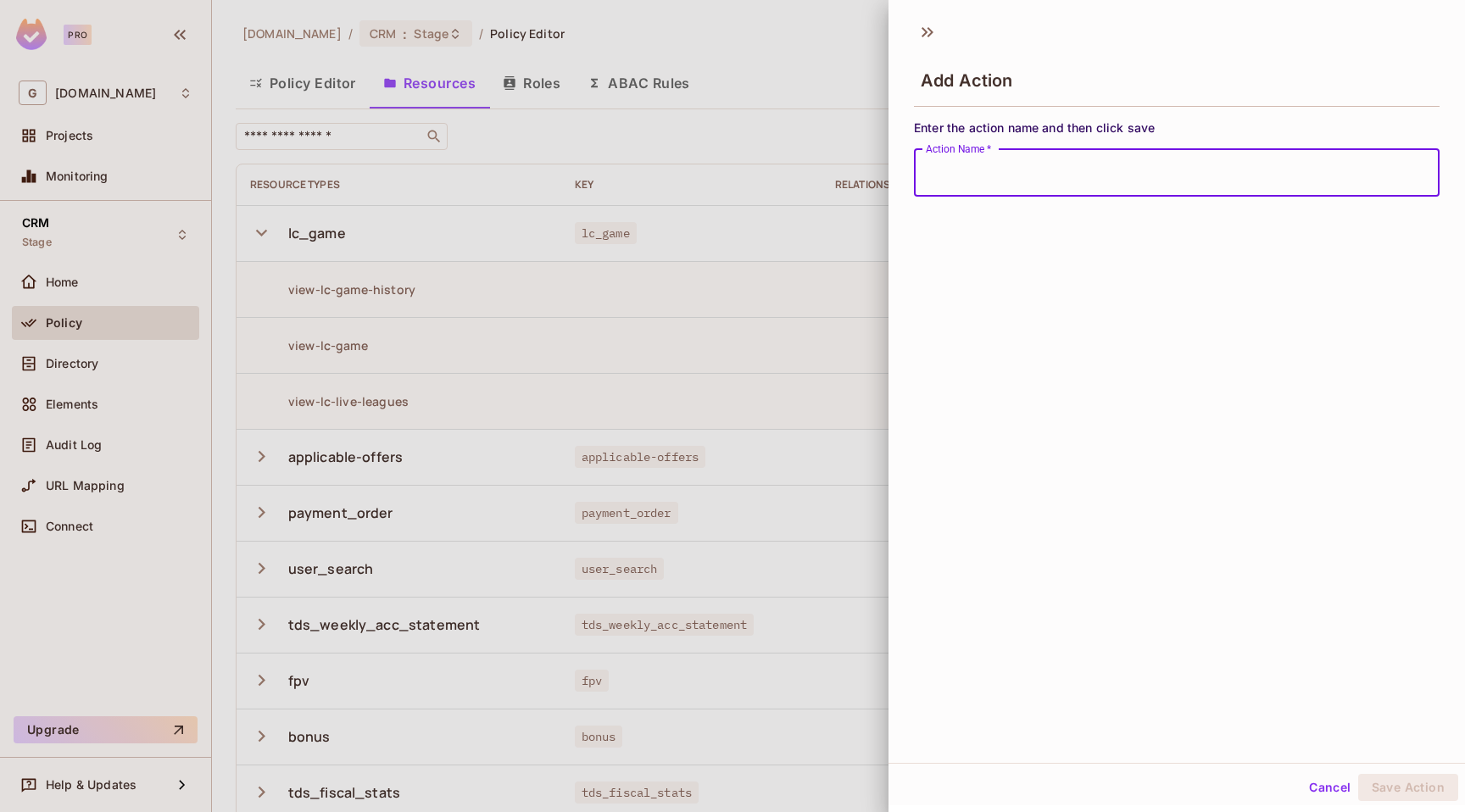
click at [1071, 182] on input "Action Name   *" at bounding box center [1176, 173] width 526 height 47
type input "**********"
click at [1422, 798] on button "Save Action" at bounding box center [1408, 787] width 100 height 27
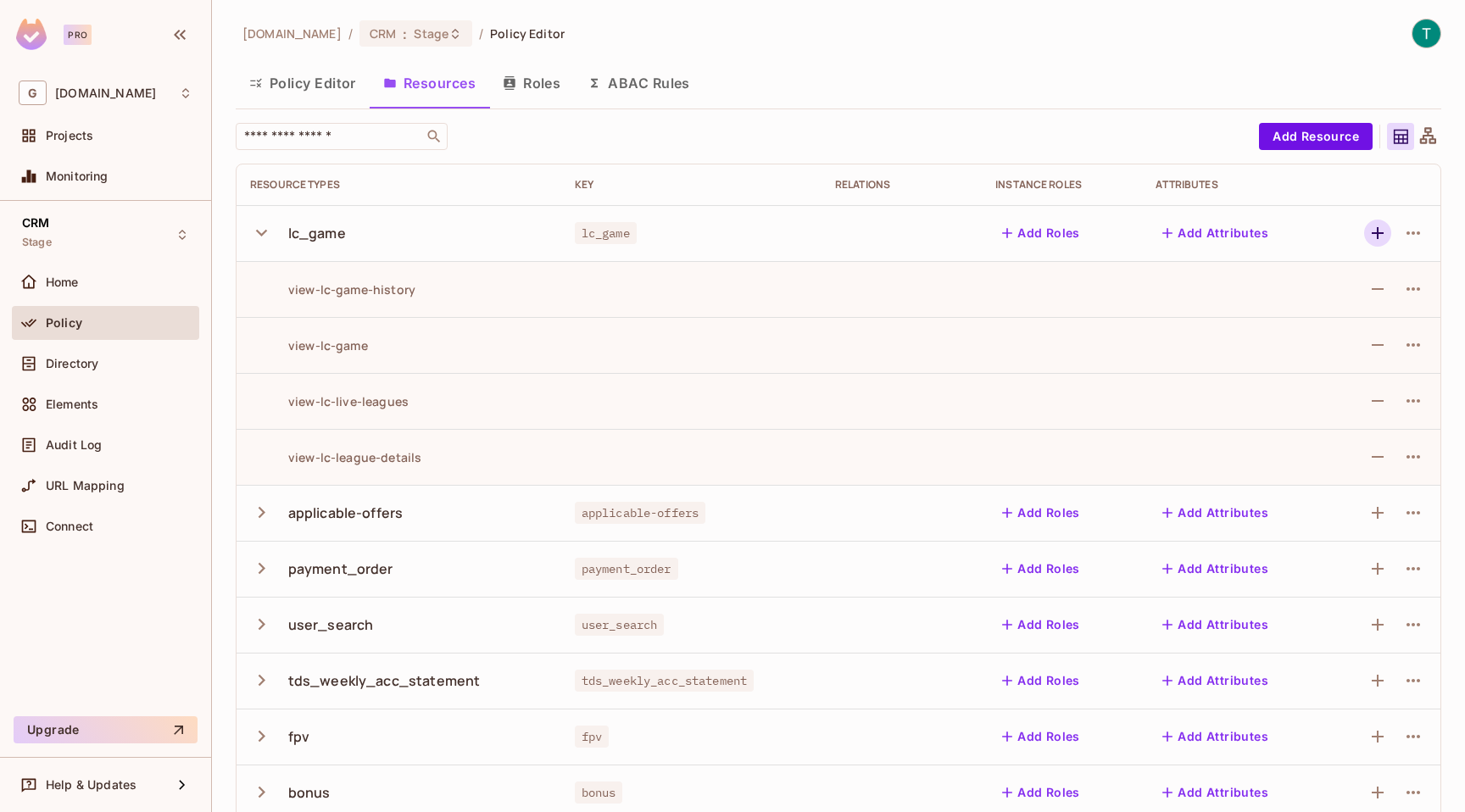
click at [1372, 233] on icon "button" at bounding box center [1377, 233] width 12 height 12
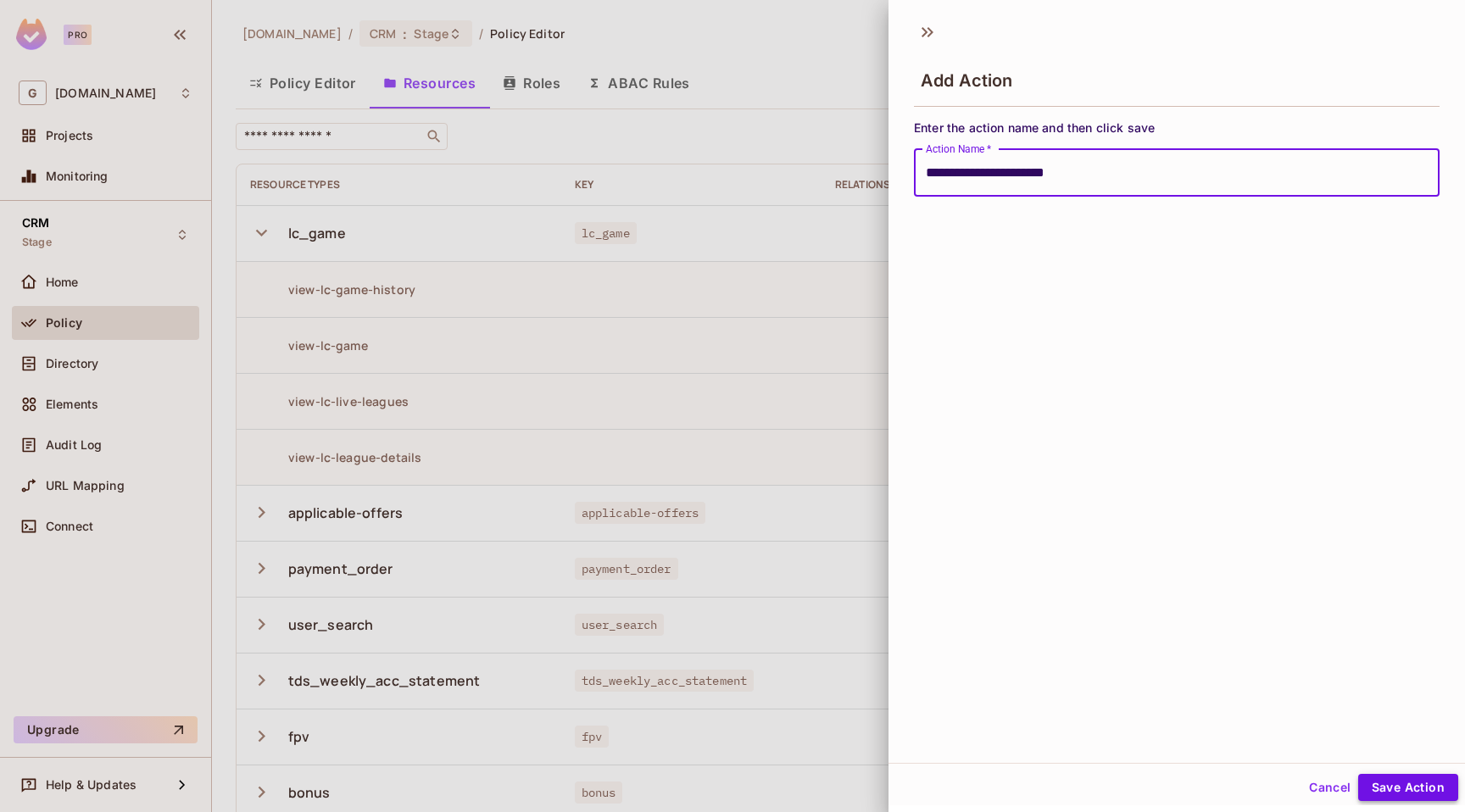
type input "**********"
click at [1398, 784] on button "Save Action" at bounding box center [1408, 787] width 100 height 27
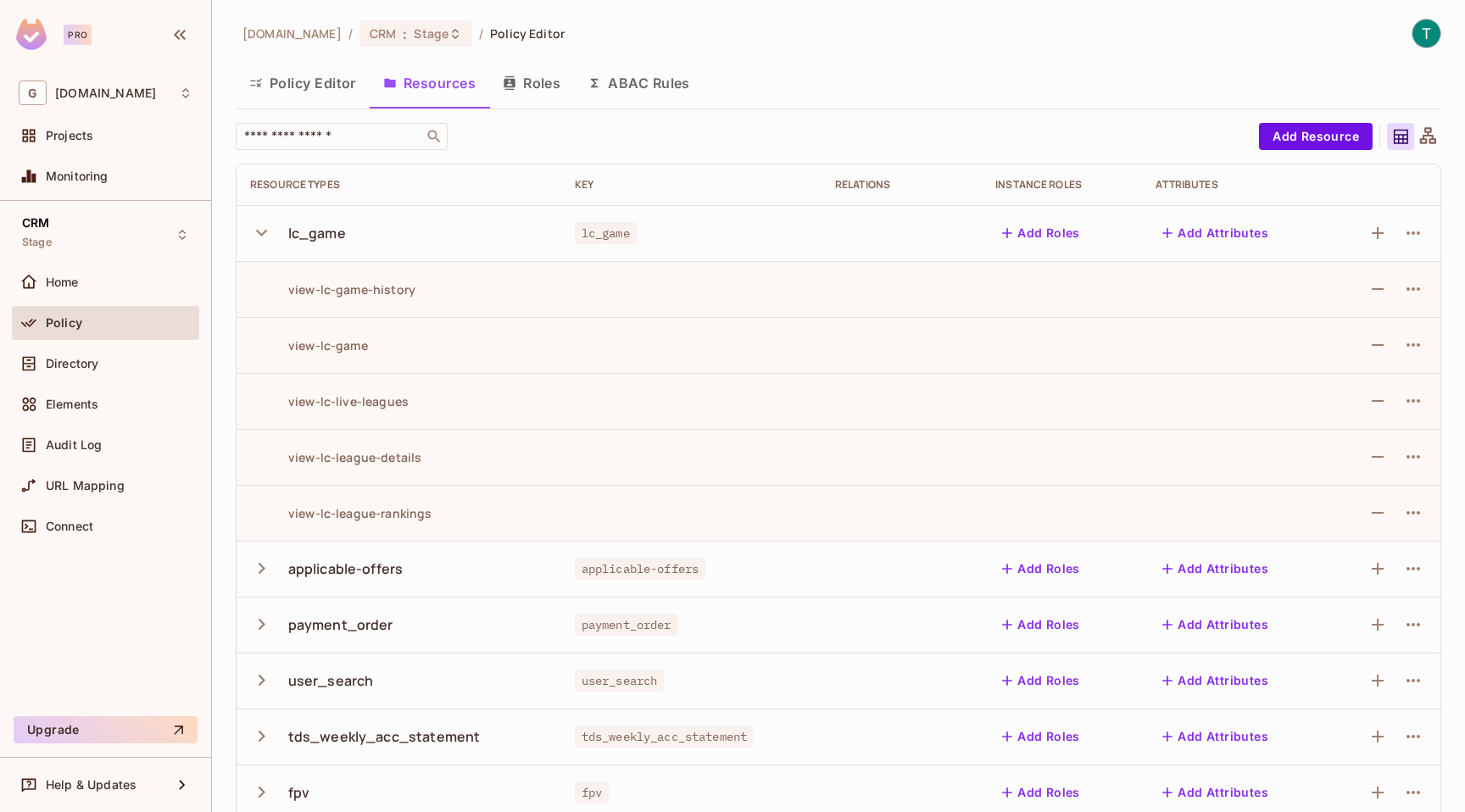
click at [1183, 230] on button "Add Attributes" at bounding box center [1215, 233] width 120 height 27
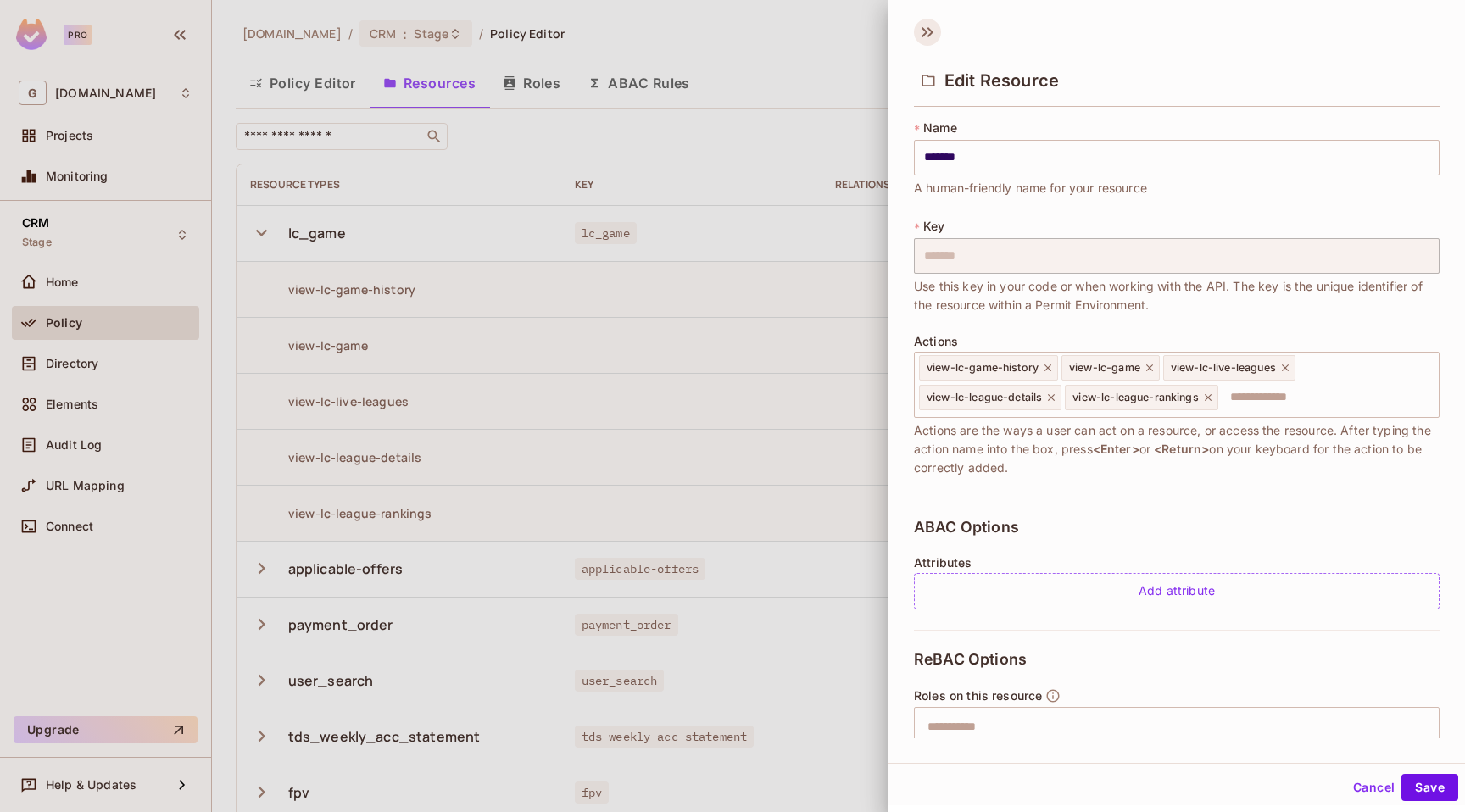
click at [924, 40] on icon at bounding box center [927, 33] width 27 height 27
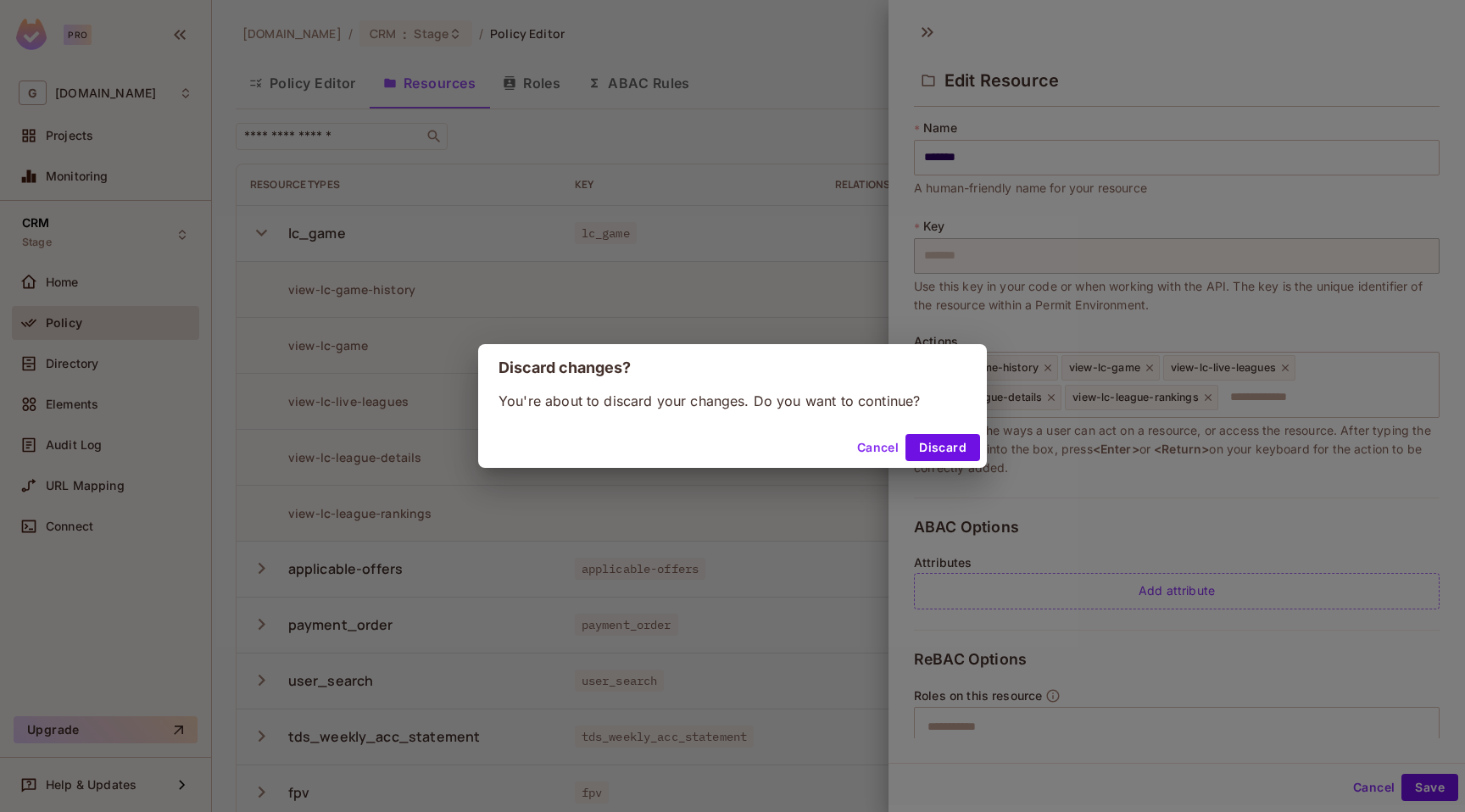
click at [894, 423] on div "You're about to discard your changes. Do you want to continue?" at bounding box center [732, 409] width 509 height 35
click at [882, 444] on button "Cancel" at bounding box center [877, 448] width 55 height 27
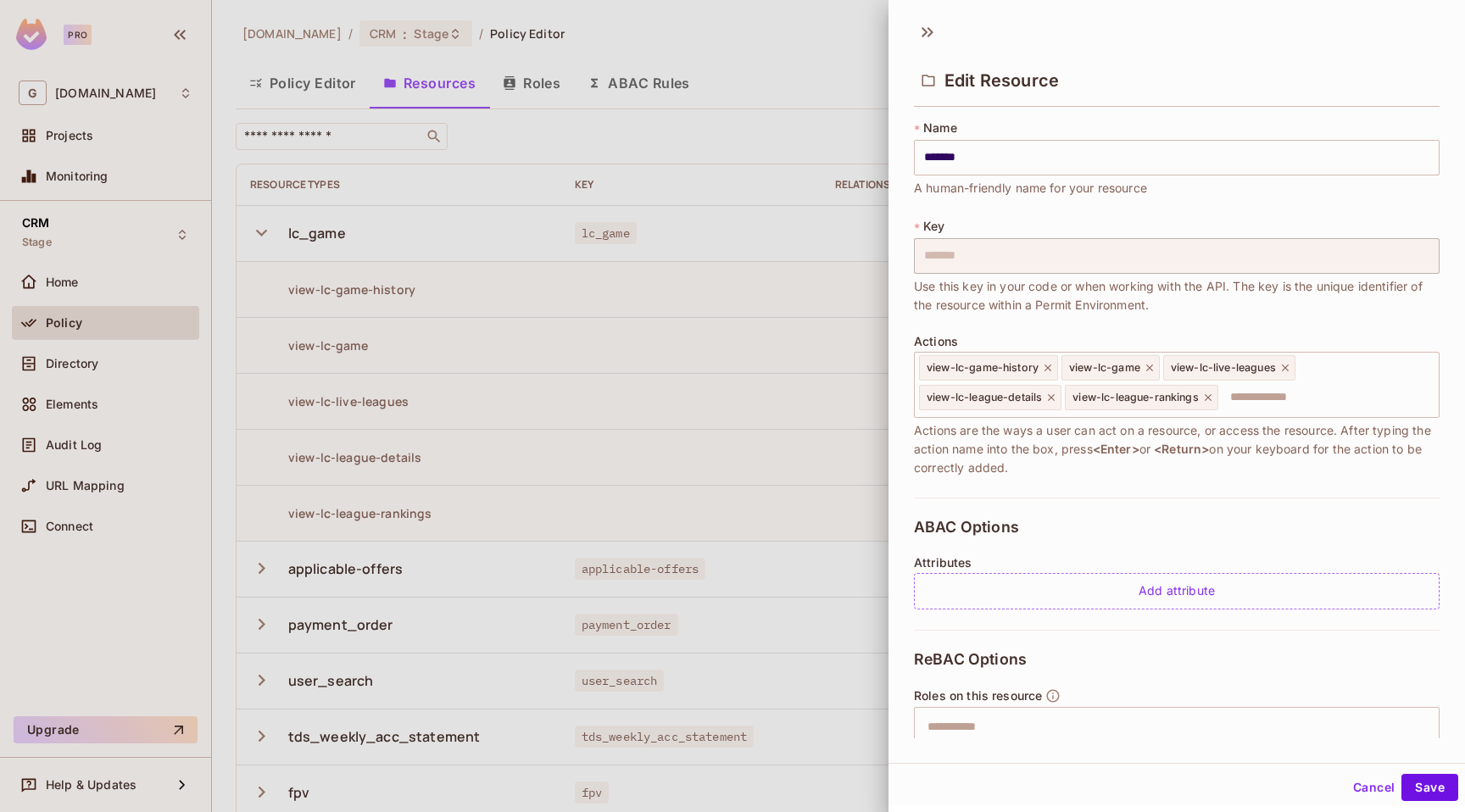
click at [1382, 794] on button "Cancel" at bounding box center [1373, 787] width 55 height 27
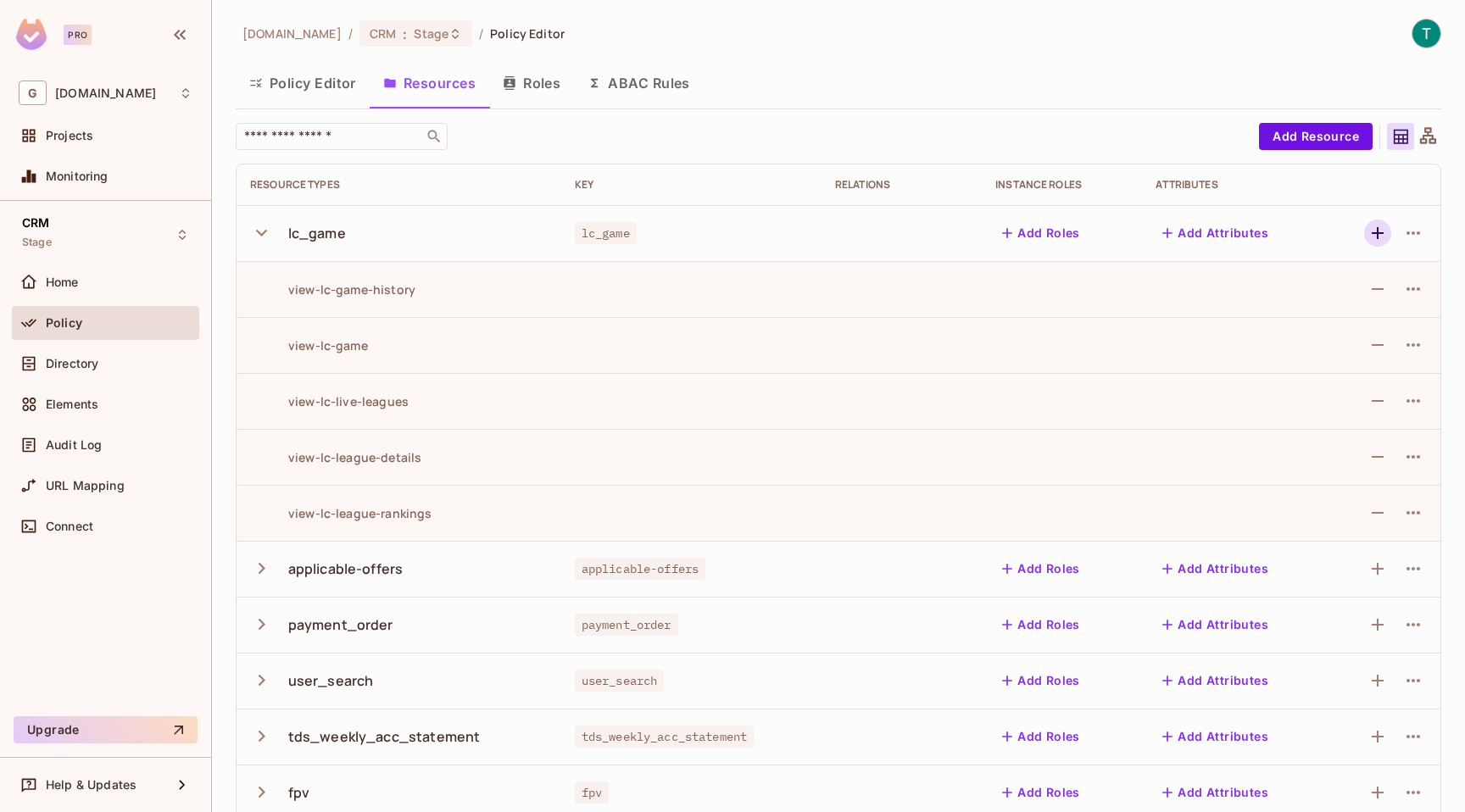
click at [1378, 241] on icon "button" at bounding box center [1378, 233] width 20 height 20
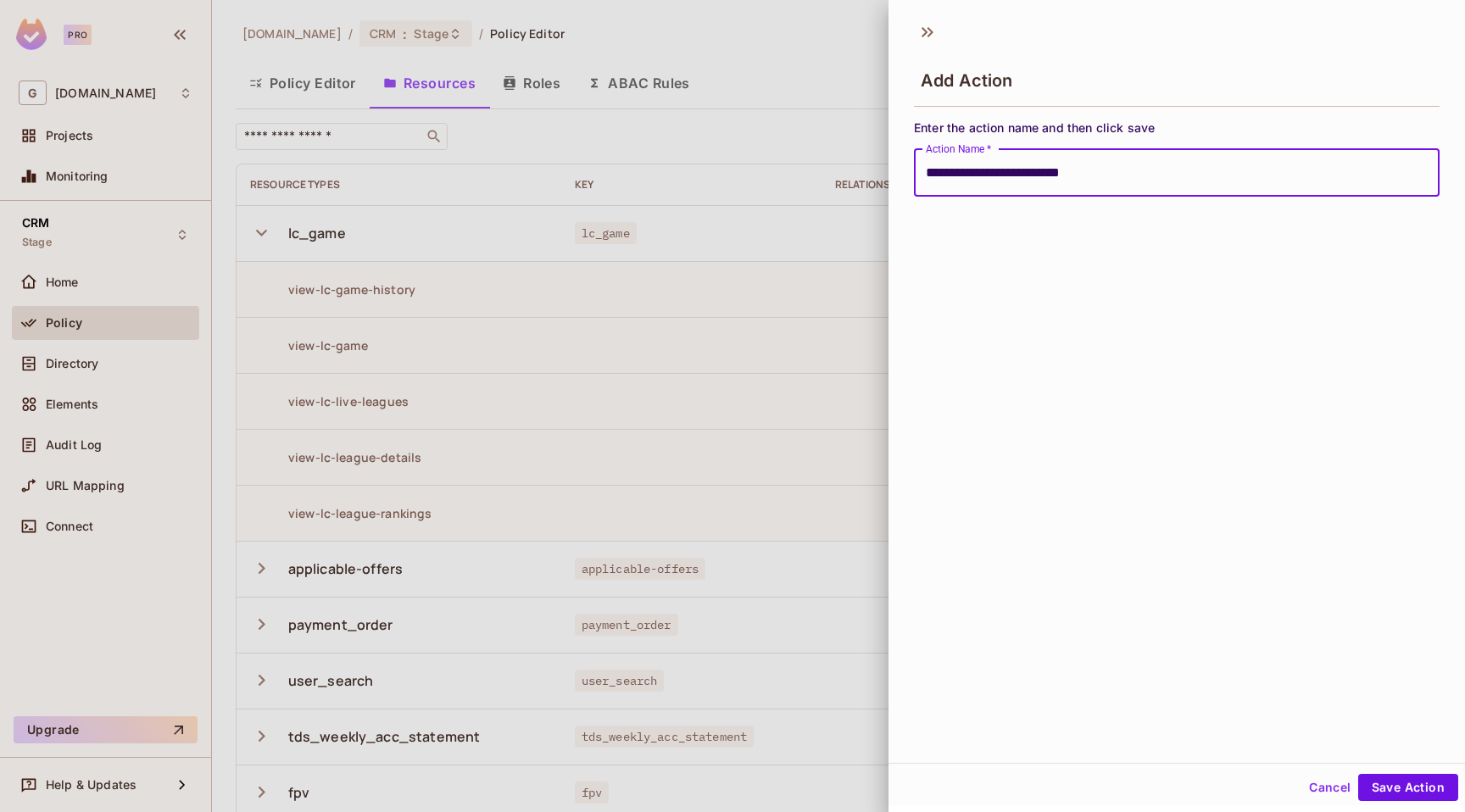
click at [1043, 179] on input "**********" at bounding box center [1176, 173] width 526 height 47
type input "**********"
click at [1409, 789] on button "Save Action" at bounding box center [1408, 787] width 100 height 27
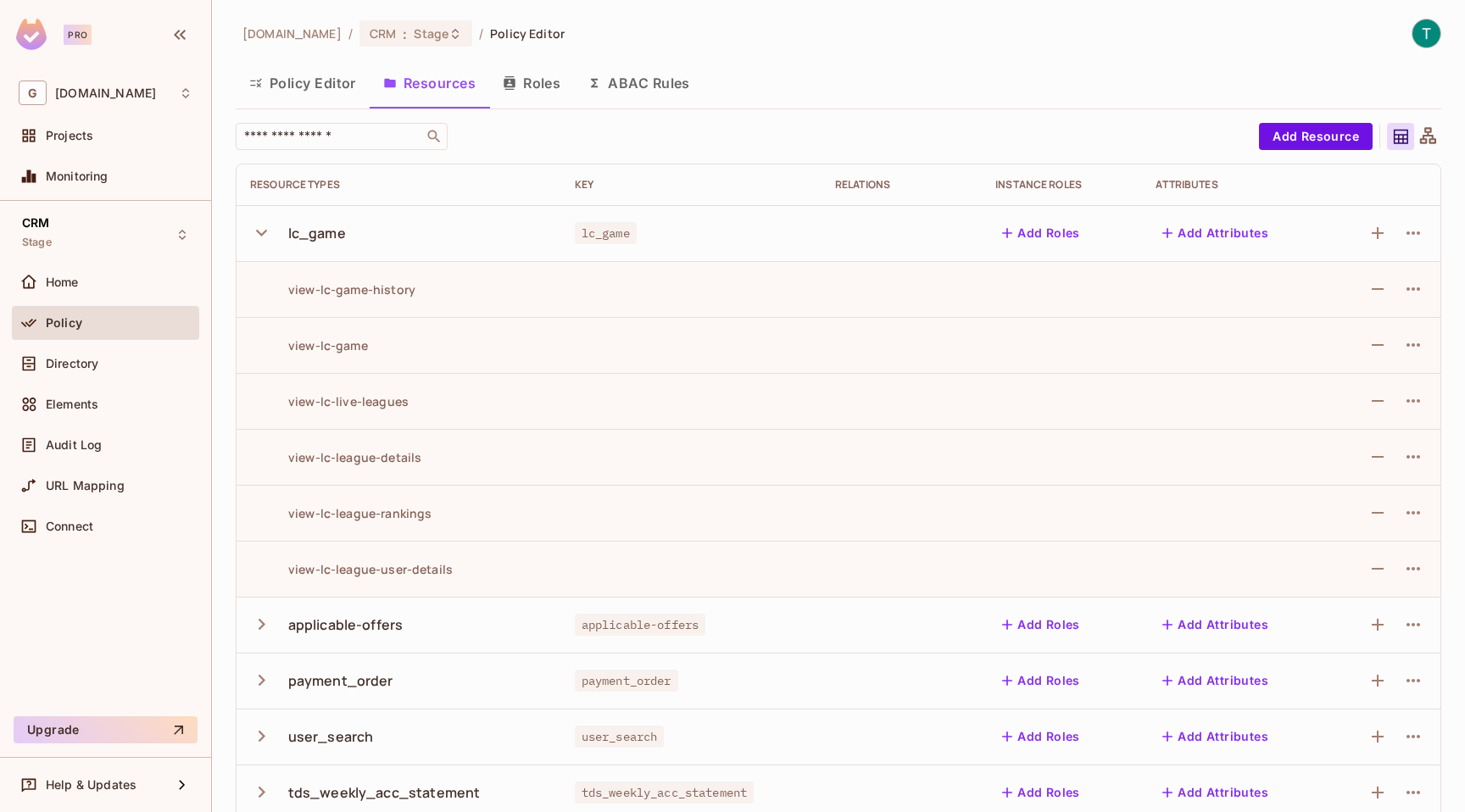
click at [548, 81] on button "Roles" at bounding box center [531, 83] width 84 height 43
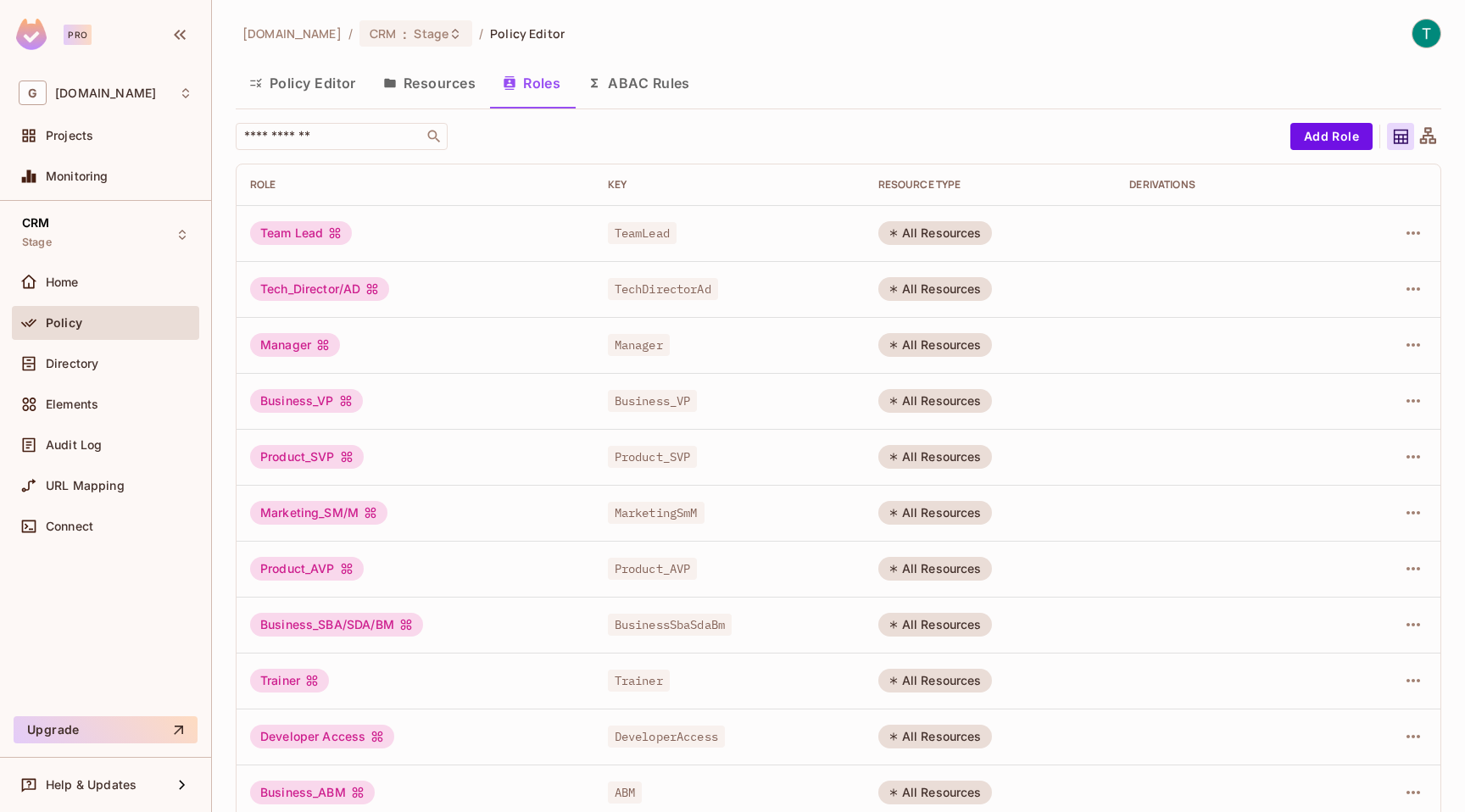
click at [322, 75] on button "Policy Editor" at bounding box center [302, 83] width 134 height 43
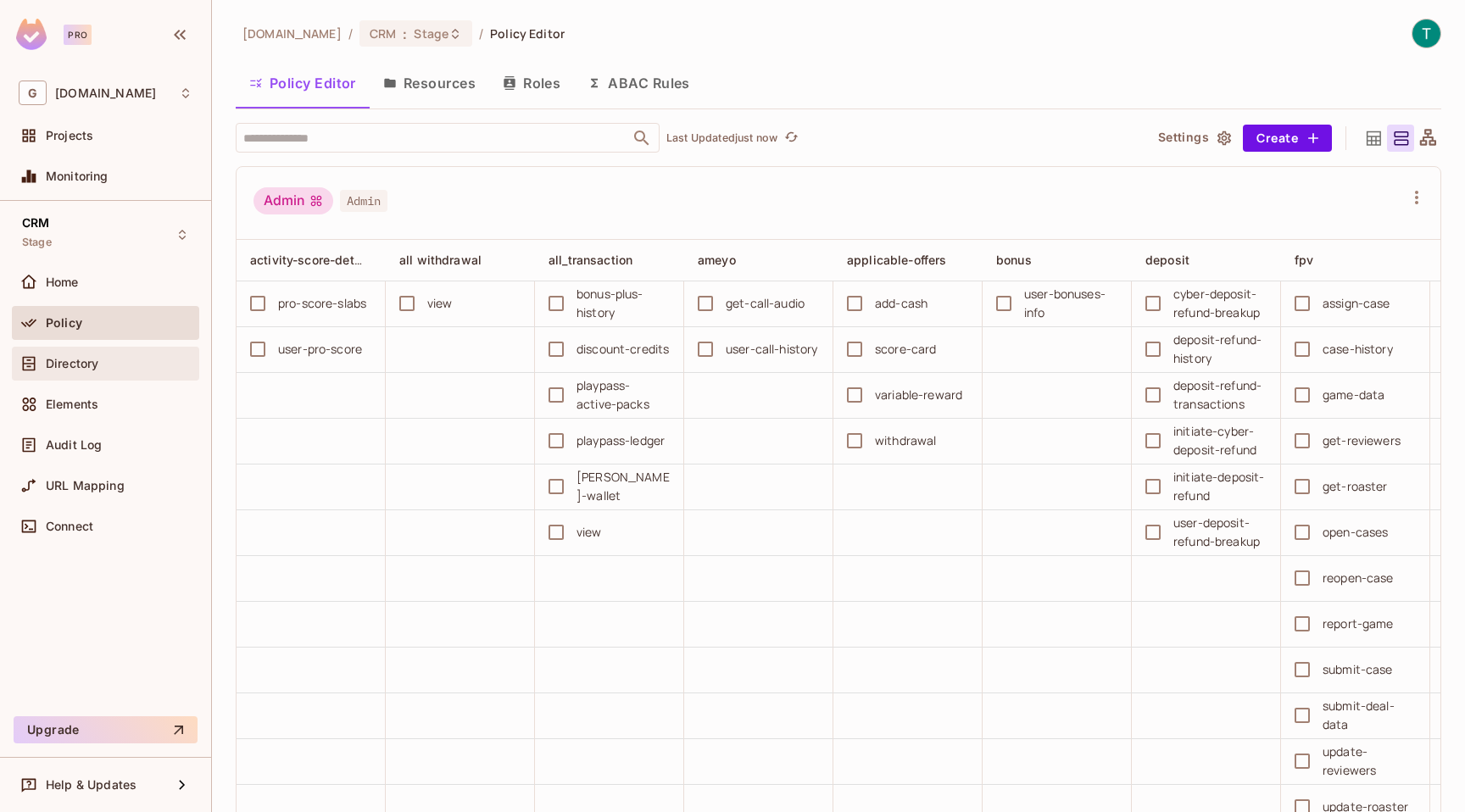
click at [134, 361] on div "Directory" at bounding box center [118, 363] width 146 height 14
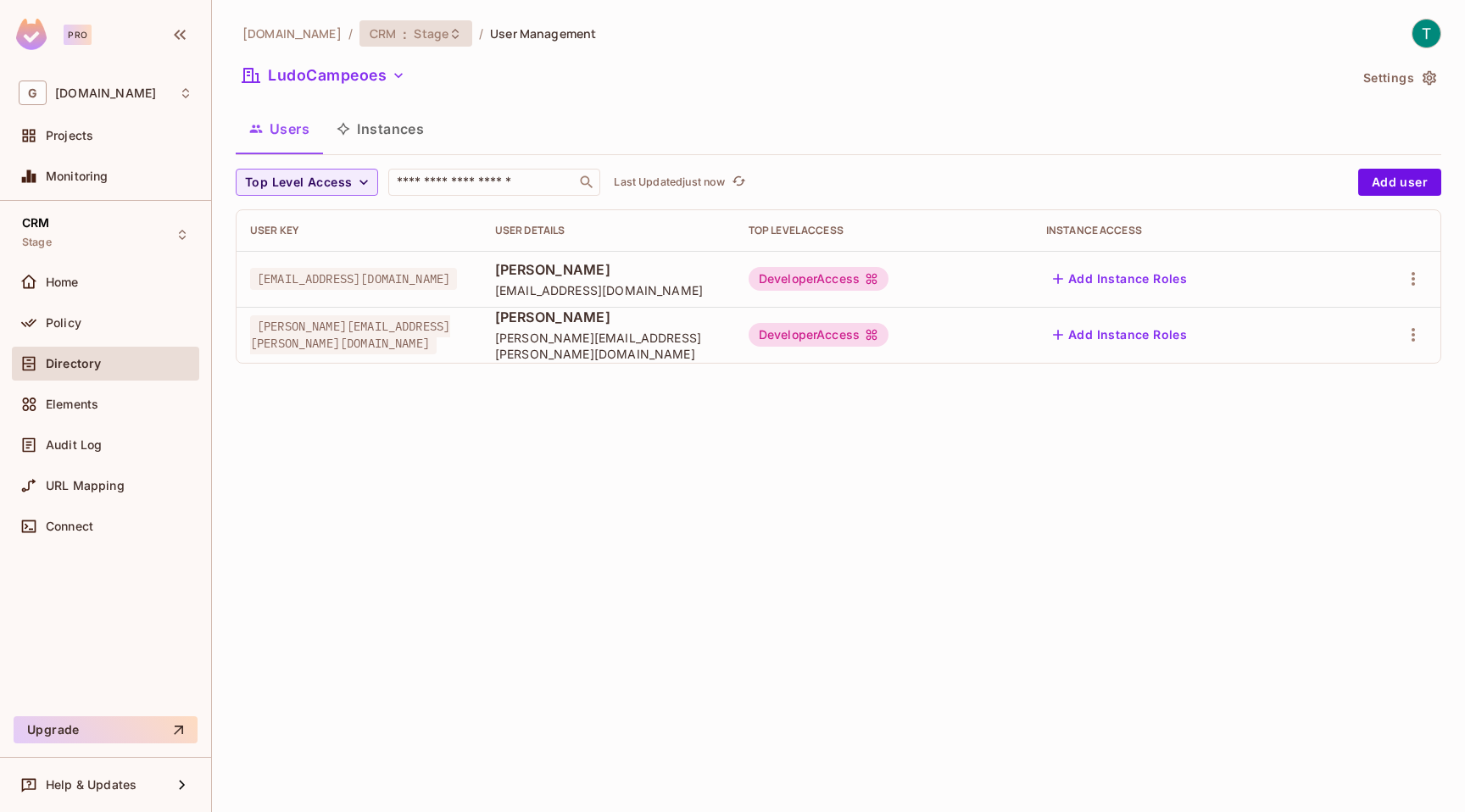
click at [449, 39] on icon at bounding box center [455, 34] width 14 height 14
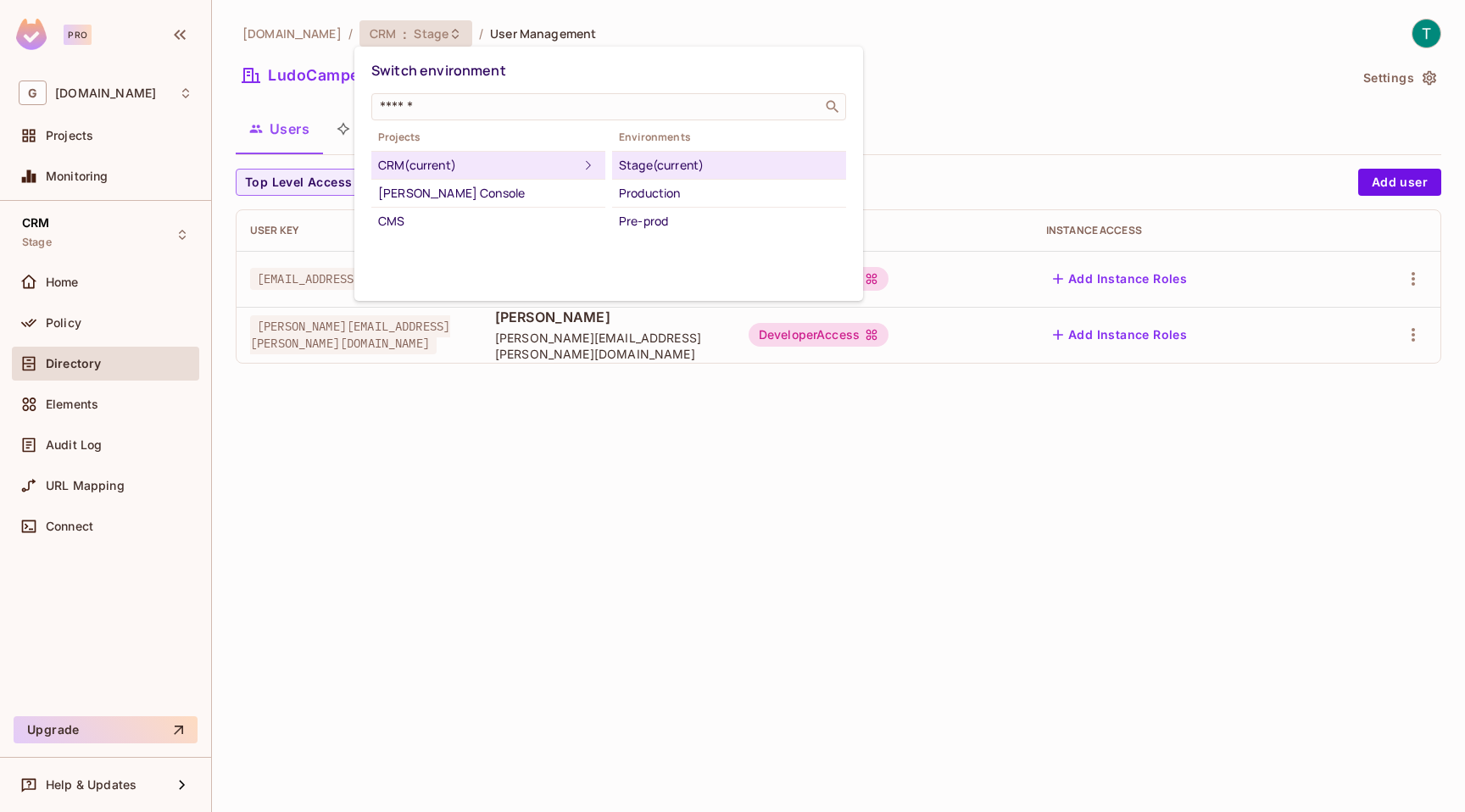
click at [1021, 136] on div at bounding box center [732, 406] width 1465 height 812
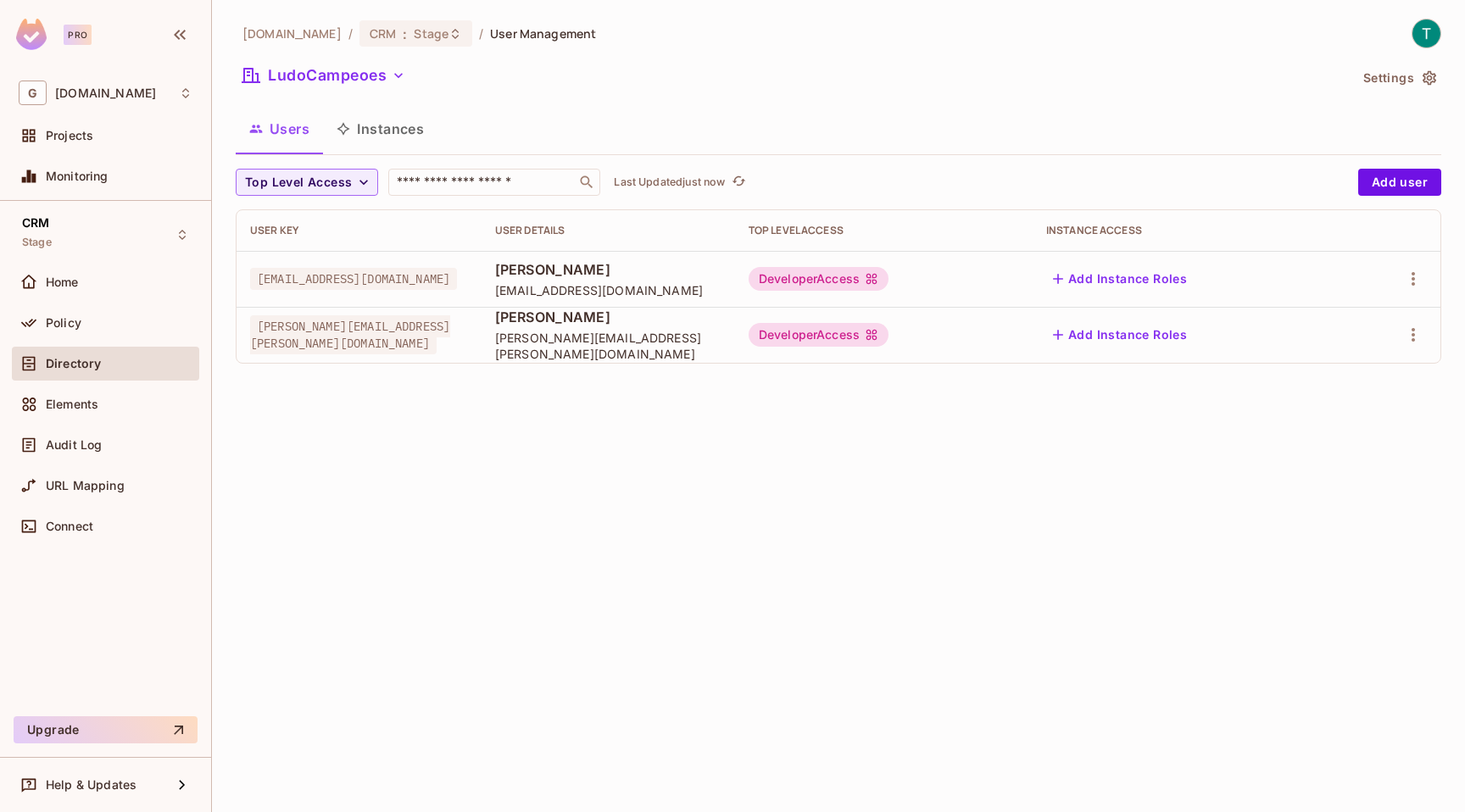
click at [452, 440] on div "[DOMAIN_NAME] / CRM : Stage / User Management LudoCampeoes Settings Users Insta…" at bounding box center [838, 406] width 1253 height 812
click at [387, 84] on button "LudoCampeoes" at bounding box center [324, 75] width 176 height 27
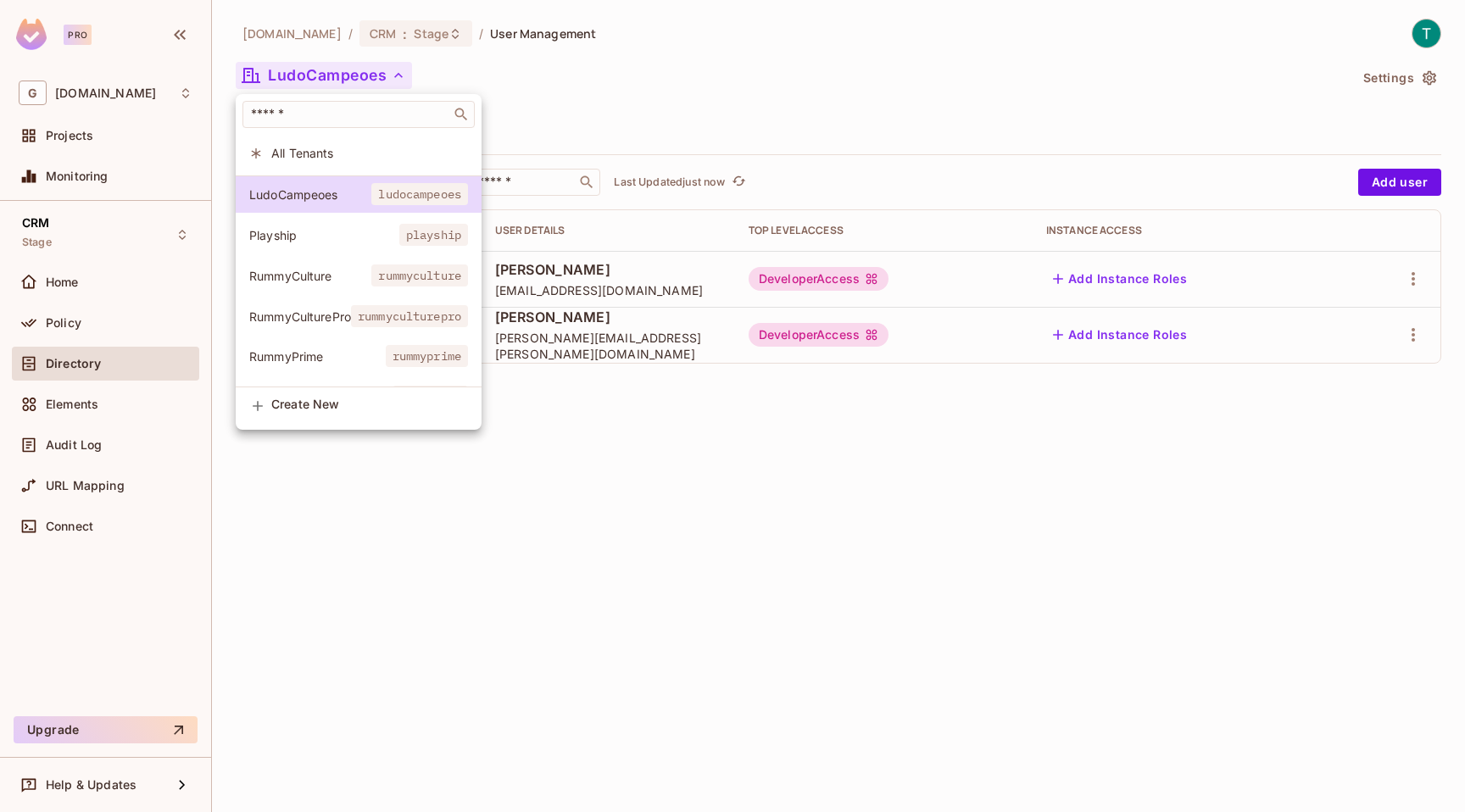
click at [691, 65] on div at bounding box center [732, 406] width 1465 height 812
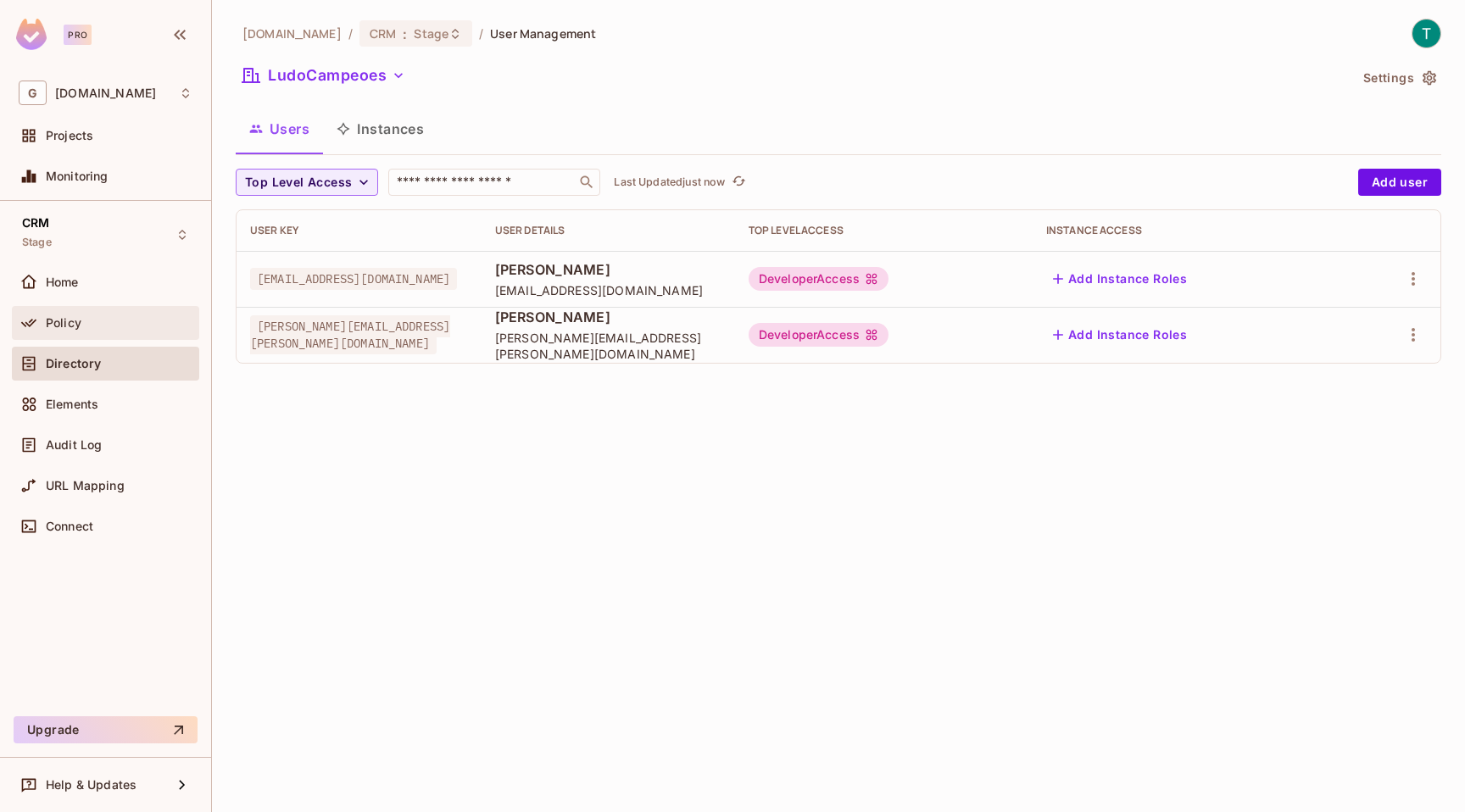
click at [121, 323] on div "Policy" at bounding box center [118, 322] width 146 height 14
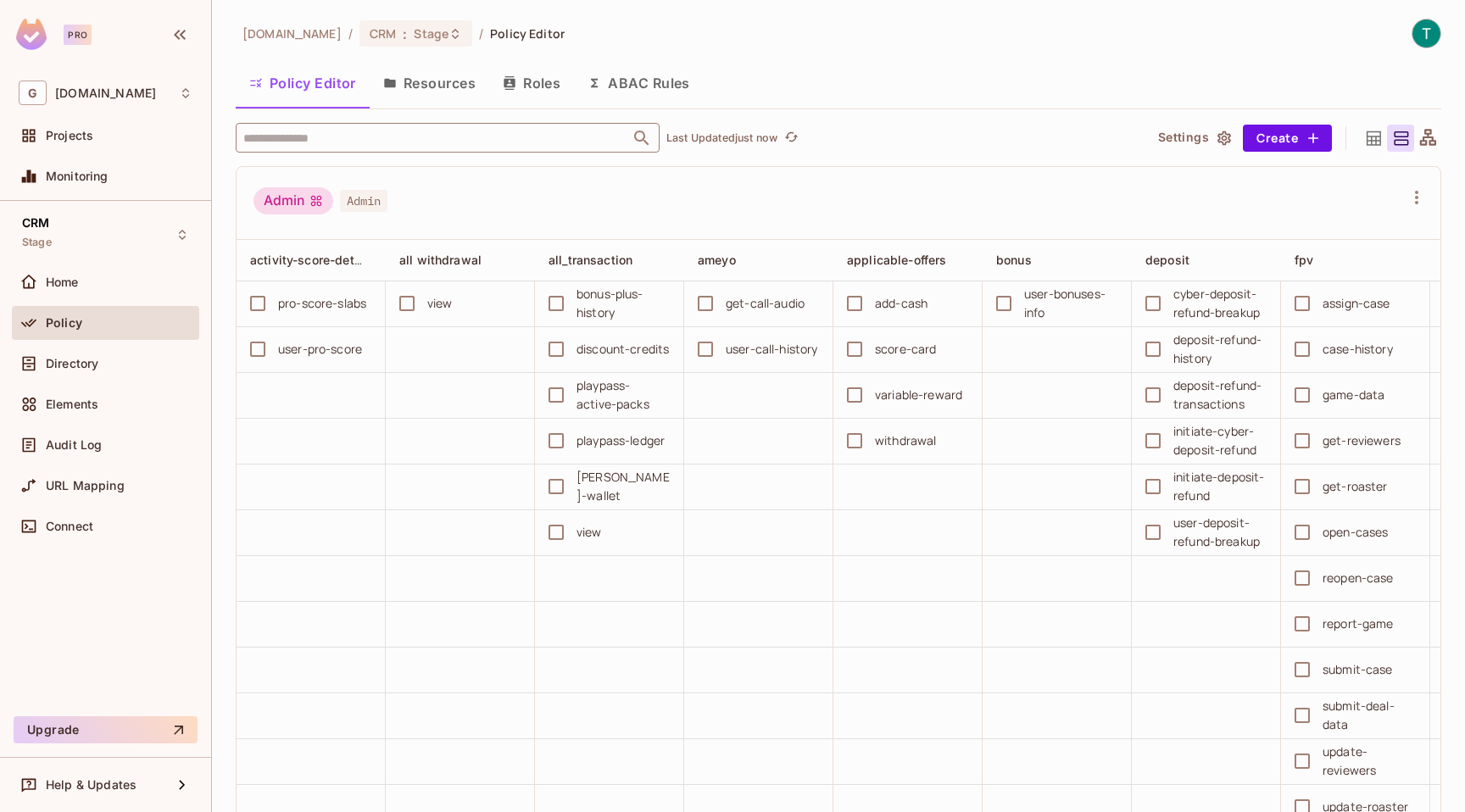
click at [465, 141] on input "text" at bounding box center [432, 137] width 388 height 30
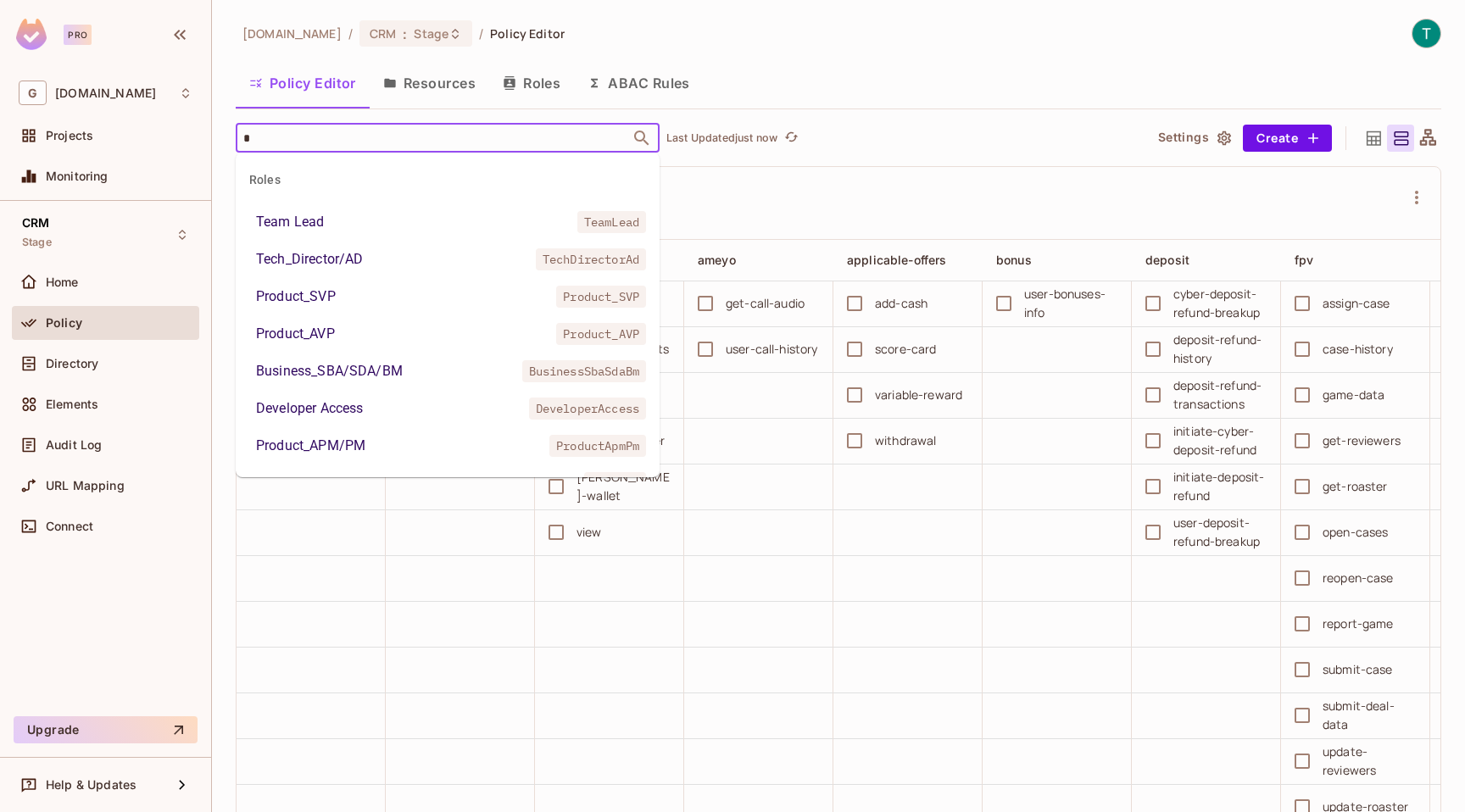
type input "**"
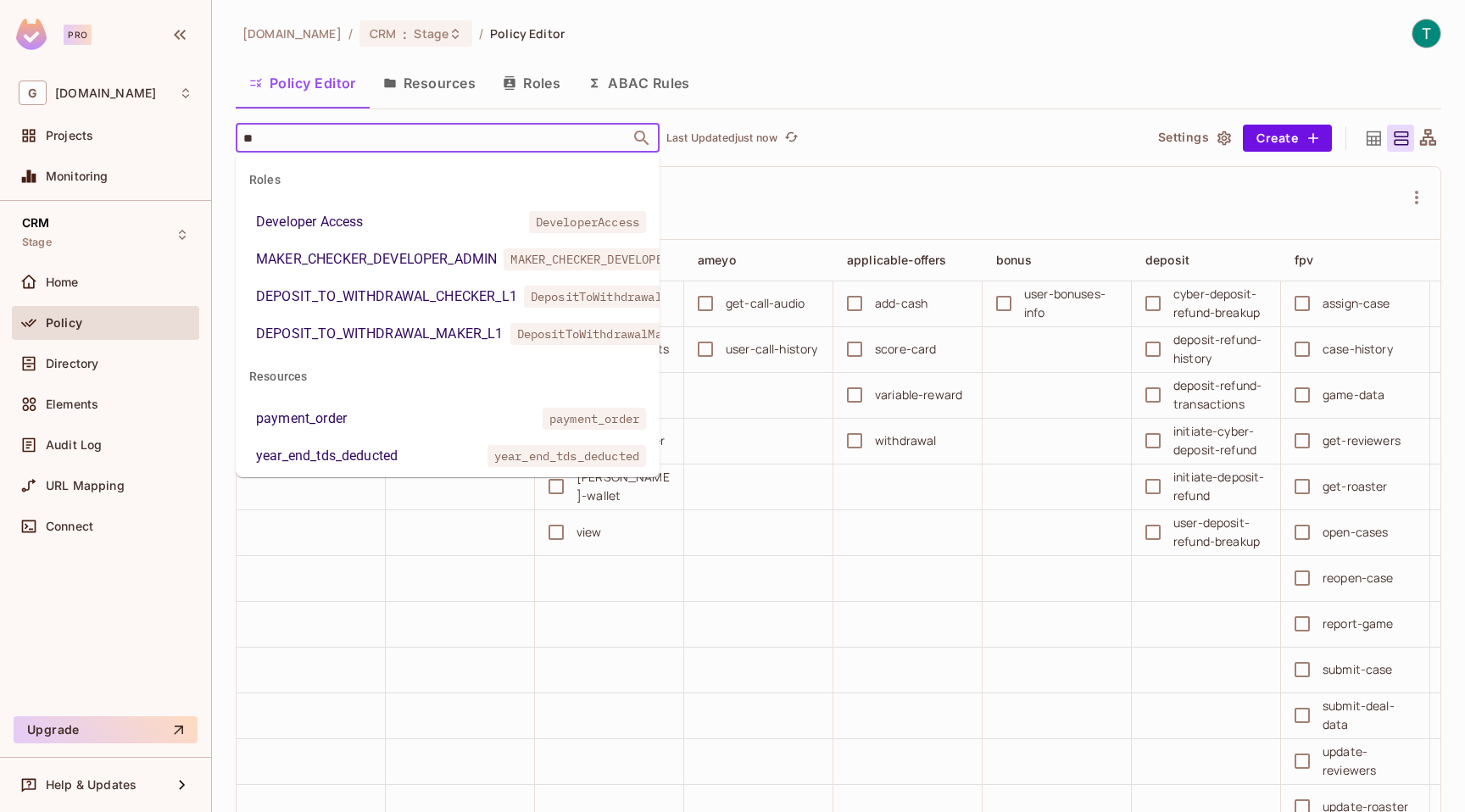
click at [414, 234] on li "Developer Access DeveloperAccess" at bounding box center [448, 223] width 424 height 31
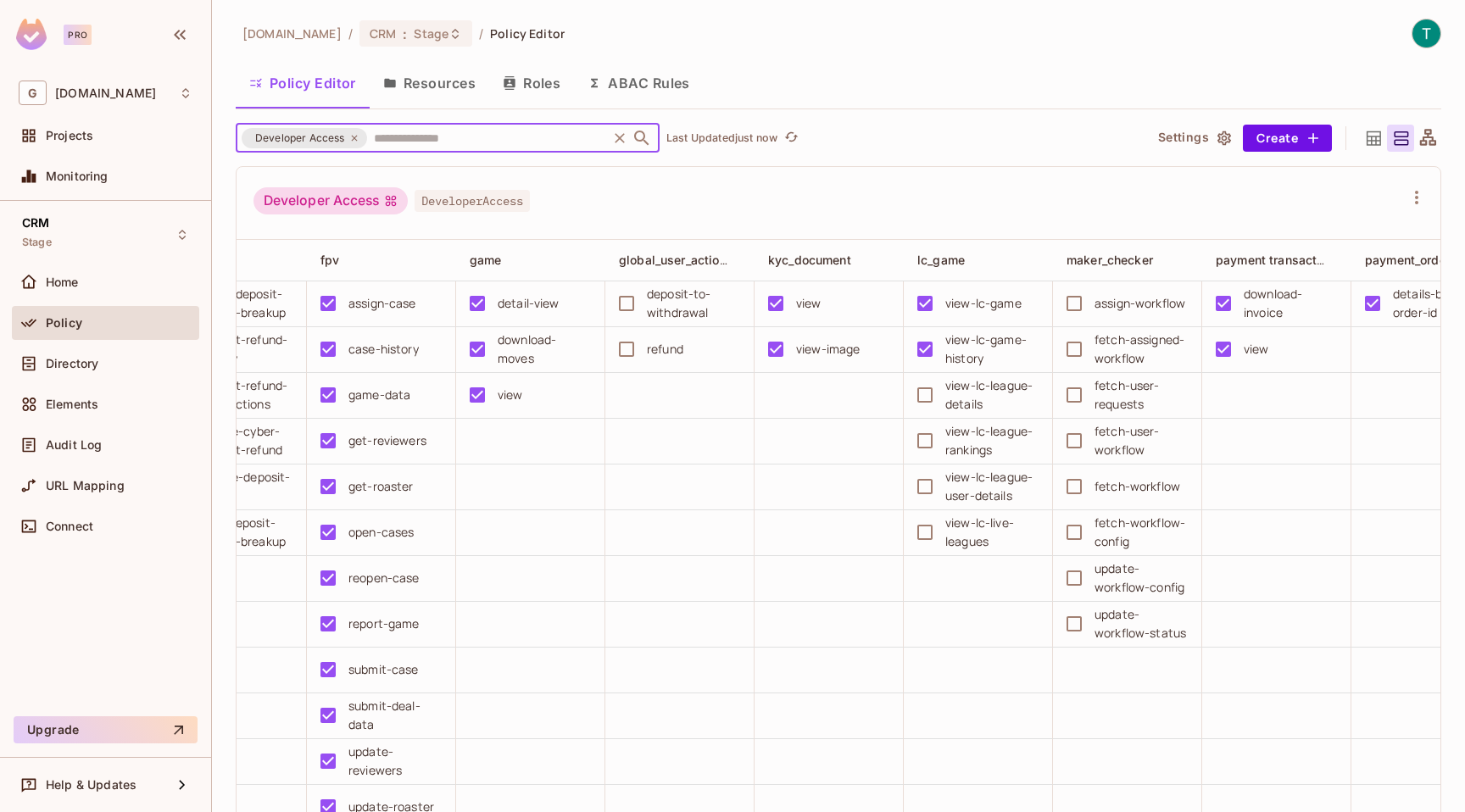
scroll to position [0, 1026]
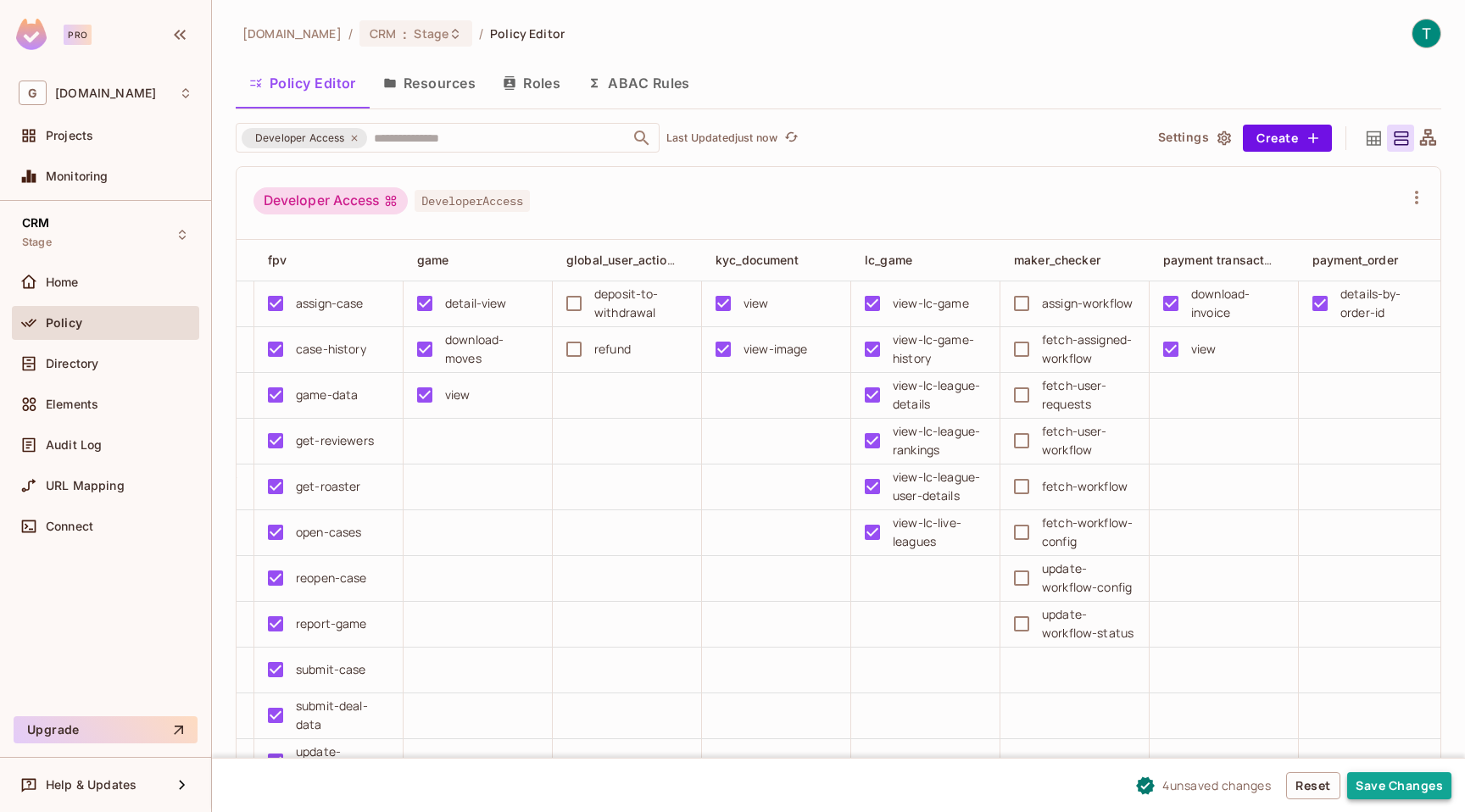
click at [1377, 778] on button "Save Changes" at bounding box center [1399, 786] width 104 height 27
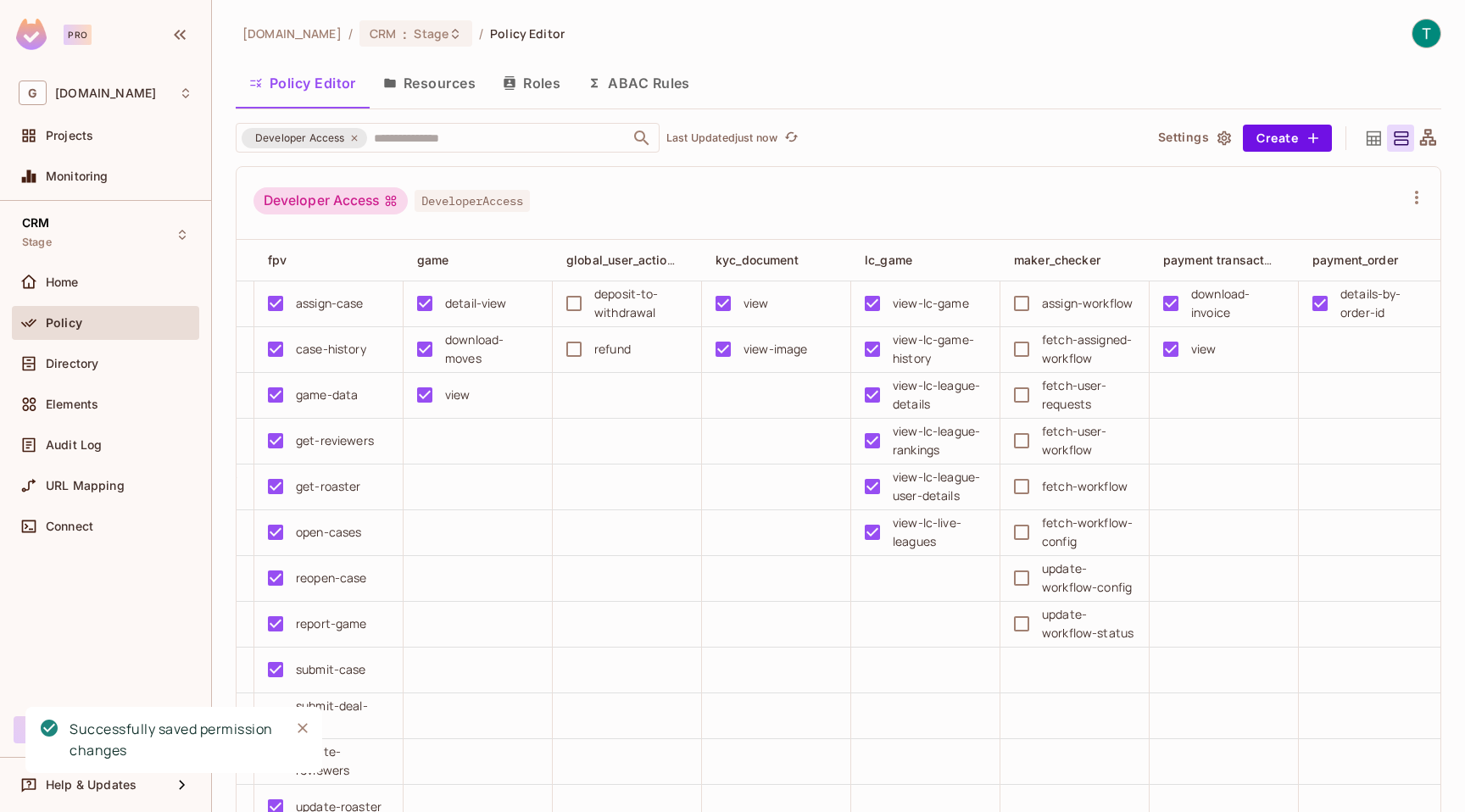
click at [302, 726] on icon "Close" at bounding box center [302, 728] width 17 height 17
